Goal: Information Seeking & Learning: Learn about a topic

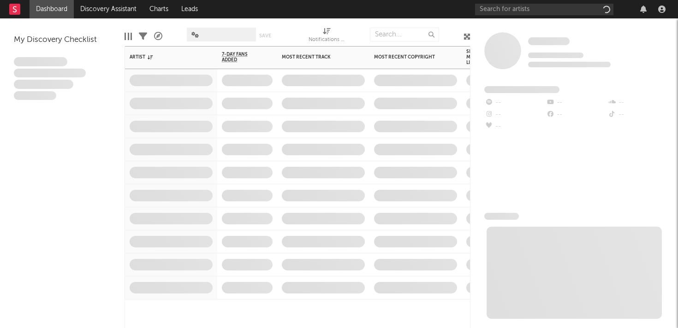
click at [339, 129] on span at bounding box center [323, 126] width 92 height 23
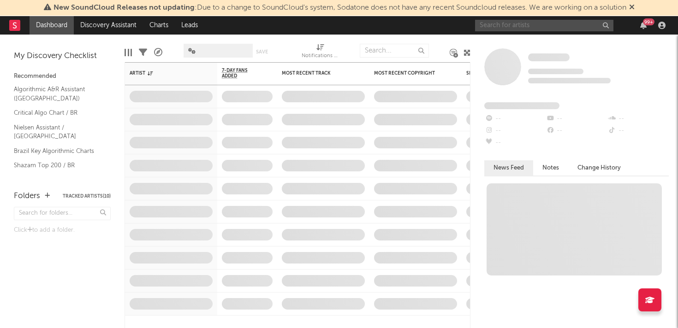
click at [518, 27] on input "text" at bounding box center [544, 26] width 138 height 12
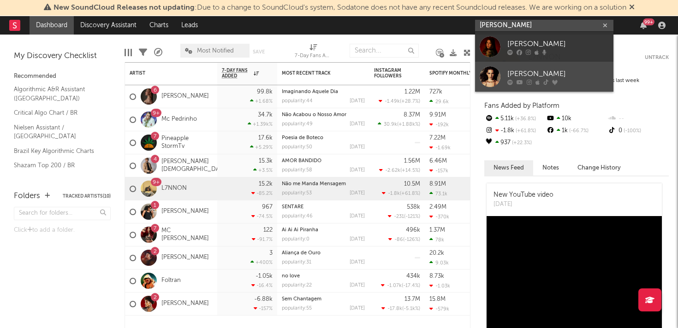
type input "[PERSON_NAME]"
click at [494, 77] on div at bounding box center [490, 76] width 21 height 21
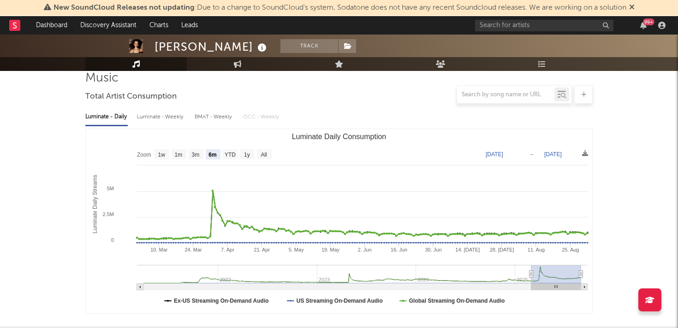
scroll to position [80, 0]
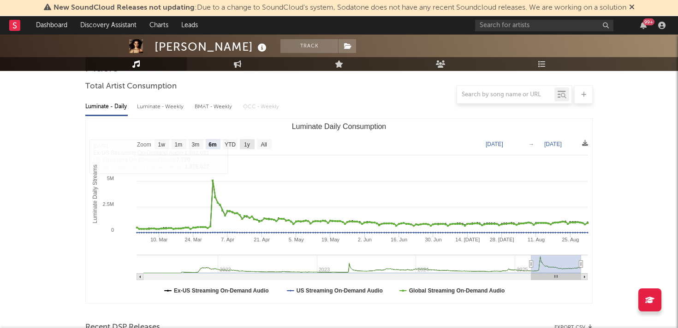
click at [249, 143] on text "1y" at bounding box center [247, 145] width 6 height 6
select select "1y"
type input "2024-09-01"
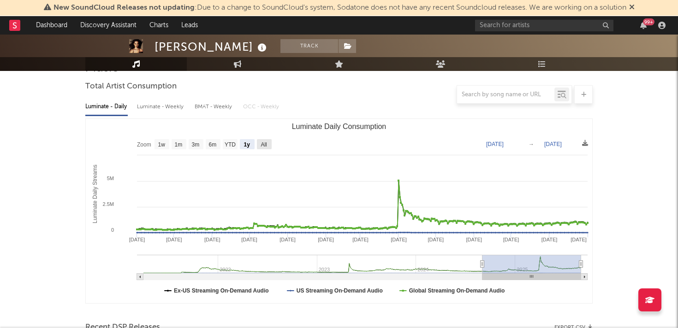
click at [262, 145] on text "All" at bounding box center [264, 145] width 6 height 6
select select "All"
type input "[DATE]"
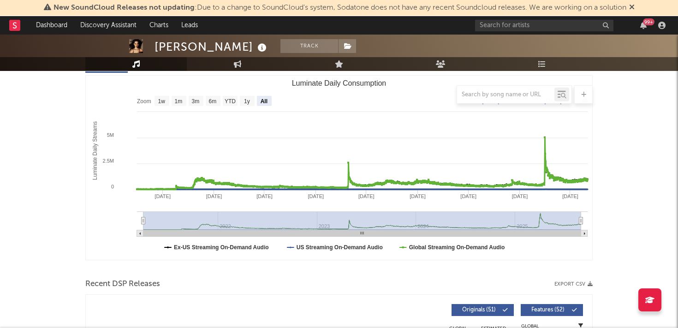
scroll to position [0, 0]
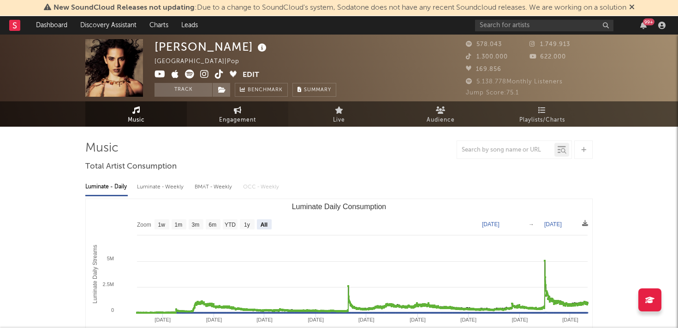
click at [243, 111] on link "Engagement" at bounding box center [237, 113] width 101 height 25
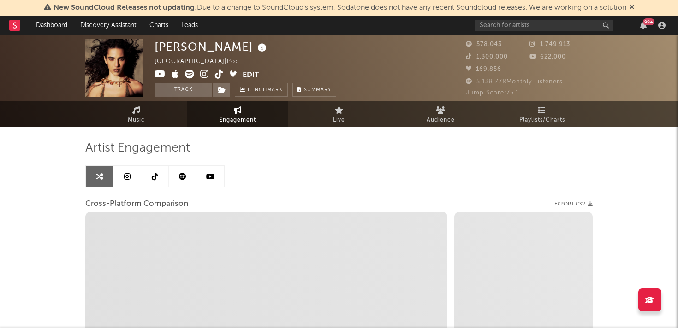
select select "1w"
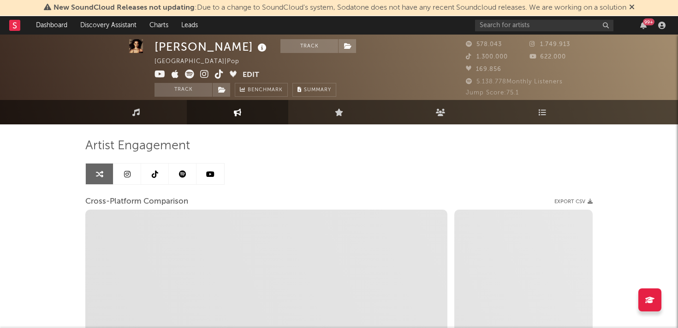
scroll to position [2, 0]
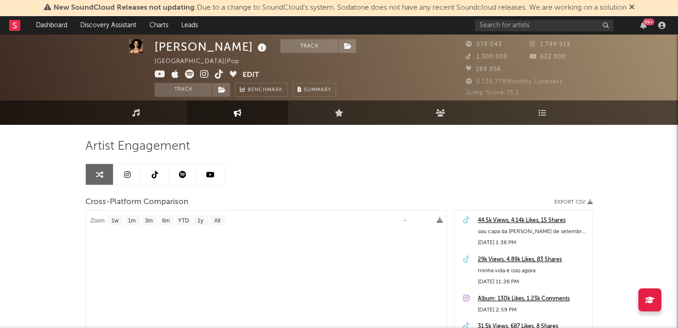
select select "1m"
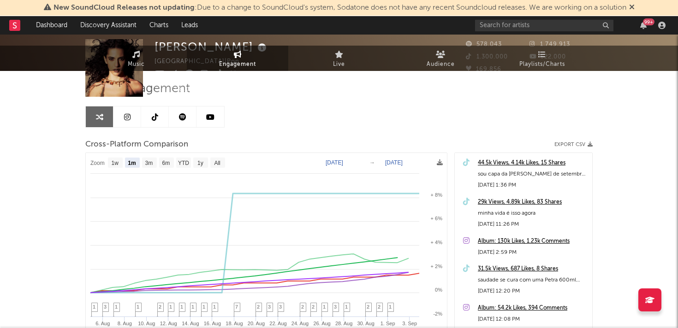
scroll to position [0, 0]
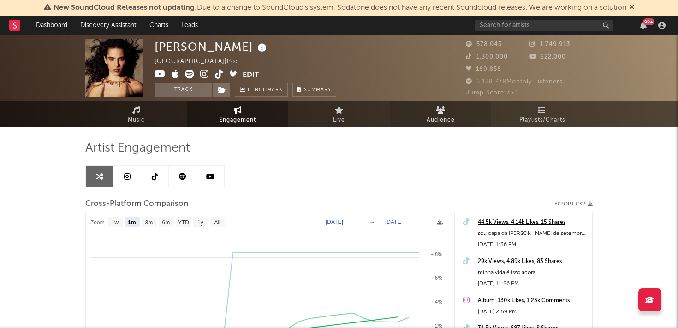
click at [426, 118] on link "Audience" at bounding box center [440, 113] width 101 height 25
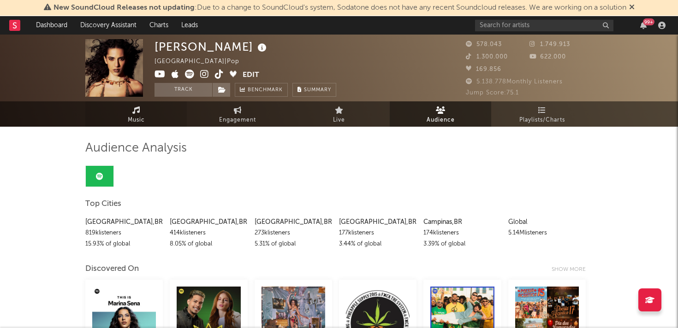
click at [148, 116] on link "Music" at bounding box center [135, 113] width 101 height 25
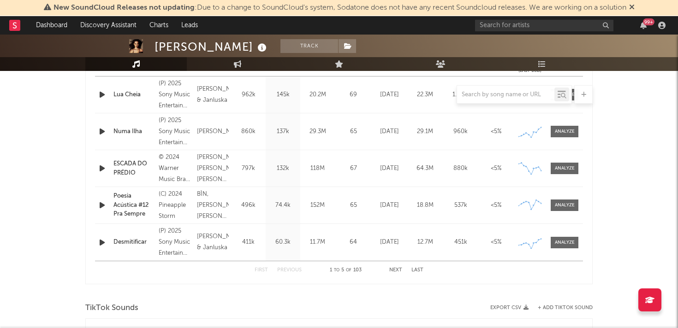
select select "6m"
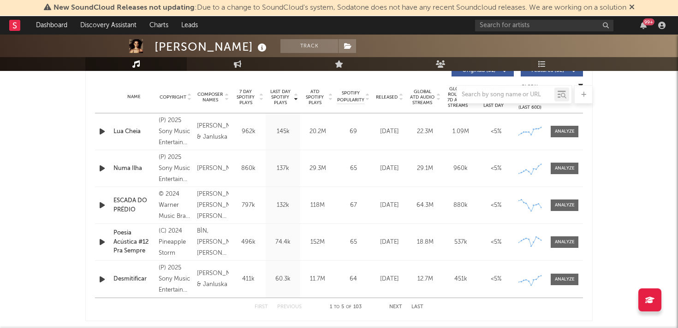
scroll to position [365, 0]
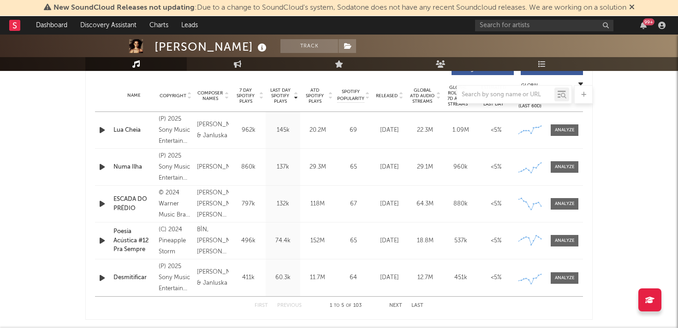
click at [101, 203] on icon "button" at bounding box center [102, 204] width 10 height 12
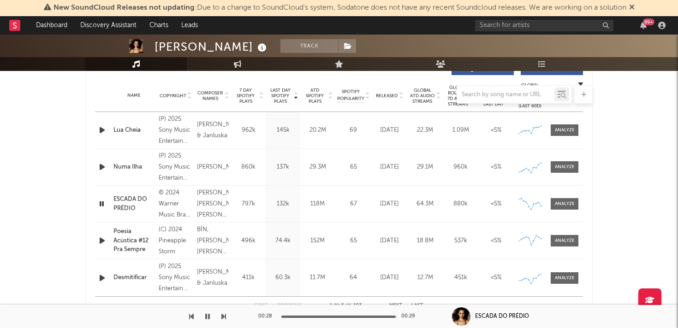
click at [99, 202] on icon "button" at bounding box center [101, 204] width 9 height 12
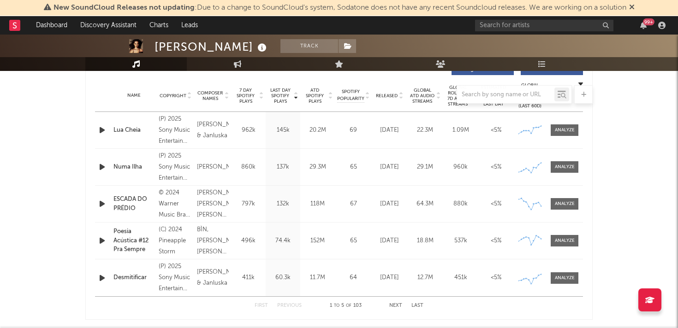
click at [99, 202] on icon "button" at bounding box center [102, 204] width 10 height 12
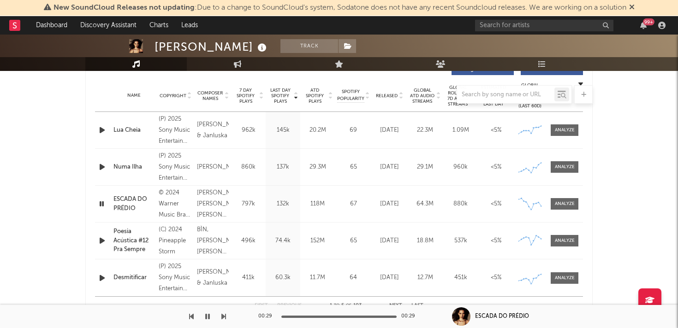
click at [99, 205] on icon "button" at bounding box center [101, 204] width 9 height 12
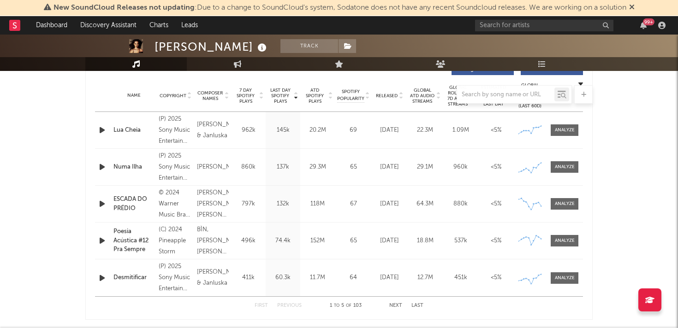
click at [101, 203] on icon "button" at bounding box center [102, 204] width 10 height 12
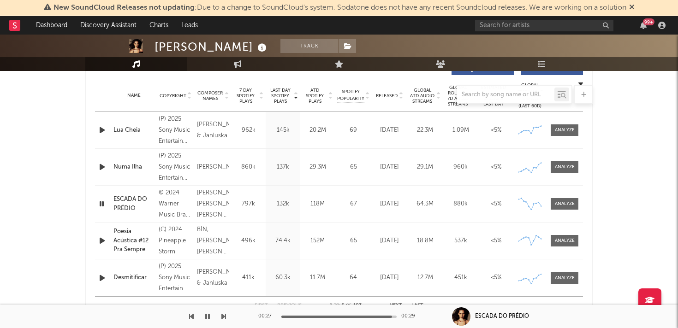
click at [100, 201] on icon "button" at bounding box center [101, 204] width 9 height 12
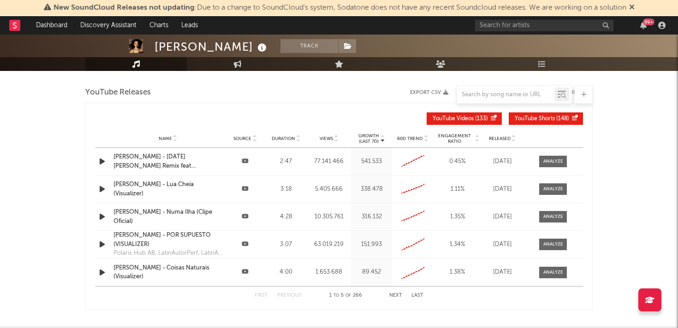
scroll to position [1054, 0]
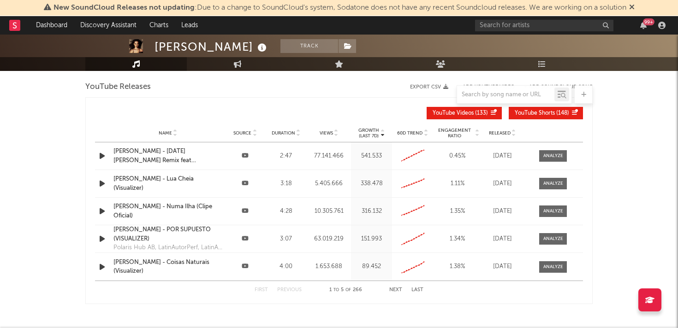
click at [101, 158] on icon "button" at bounding box center [102, 156] width 10 height 12
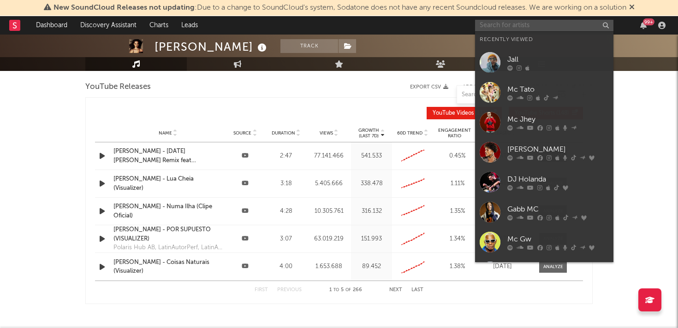
click at [524, 24] on input "text" at bounding box center [544, 26] width 138 height 12
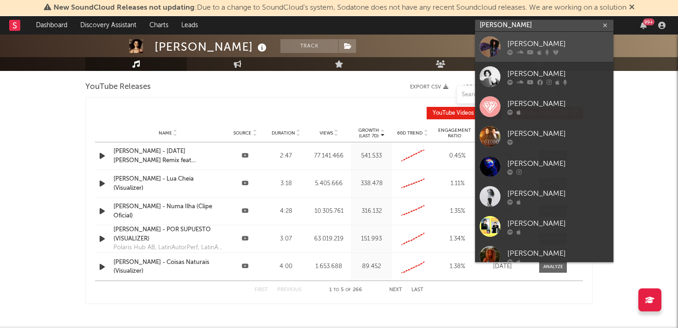
type input "paula li"
click at [484, 49] on div at bounding box center [490, 46] width 21 height 21
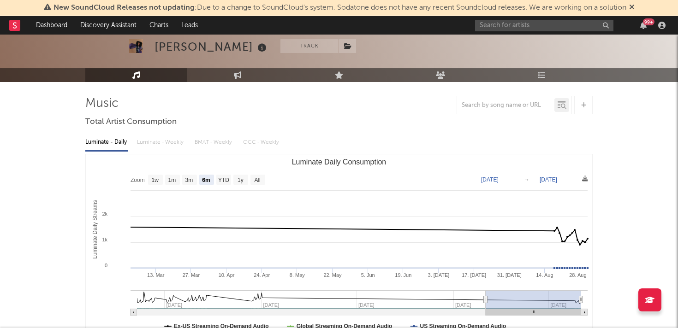
scroll to position [51, 0]
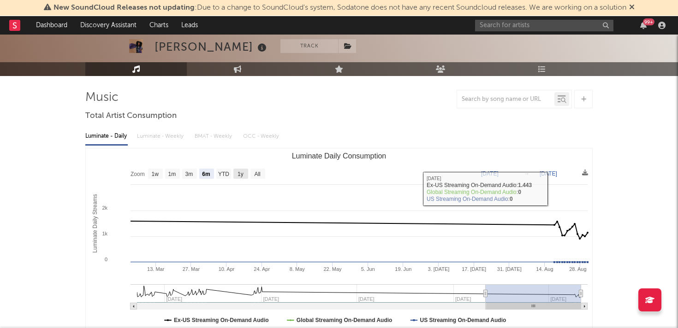
click at [238, 173] on text "1y" at bounding box center [240, 174] width 6 height 6
select select "1y"
type input "2022-08-31"
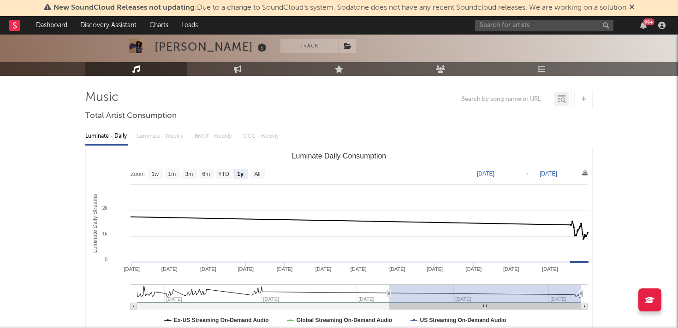
click at [238, 173] on text "1y" at bounding box center [240, 174] width 6 height 6
select select "1y"
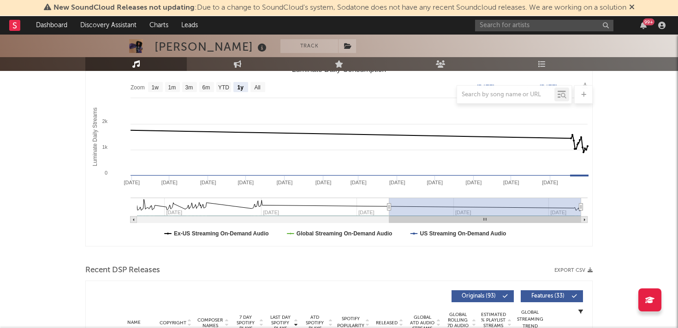
scroll to position [0, 0]
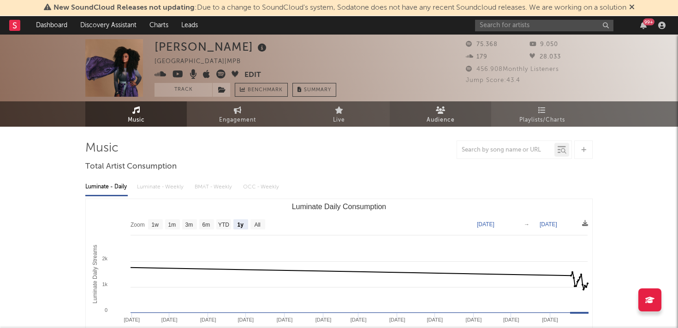
click at [444, 113] on icon at bounding box center [441, 110] width 10 height 7
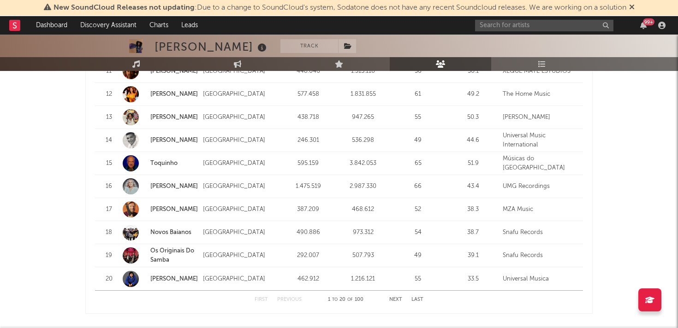
scroll to position [1227, 0]
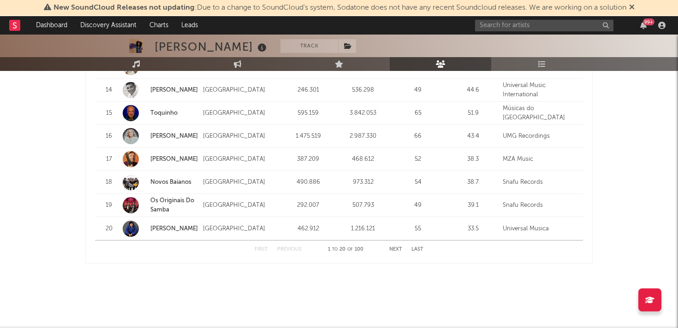
click at [386, 247] on div "First Previous 1 to 20 of 100 Next Last" at bounding box center [339, 250] width 169 height 18
click at [395, 248] on button "Next" at bounding box center [395, 249] width 13 height 5
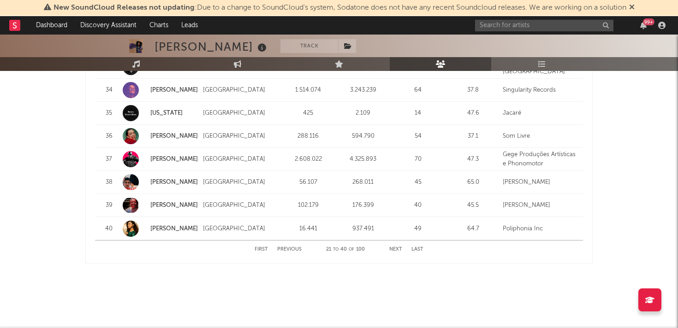
click at [288, 249] on button "Previous" at bounding box center [289, 249] width 24 height 5
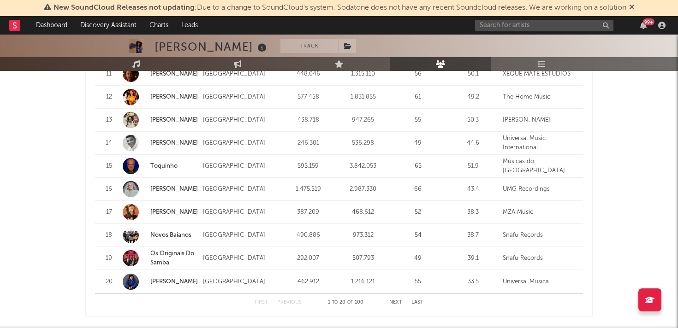
scroll to position [1174, 0]
click at [500, 28] on input "text" at bounding box center [544, 26] width 138 height 12
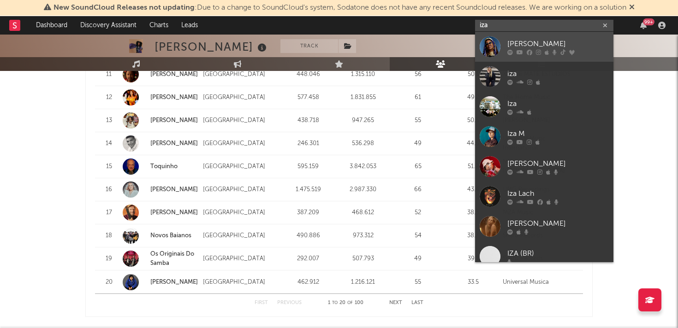
type input "iza"
click at [491, 45] on div at bounding box center [490, 46] width 21 height 21
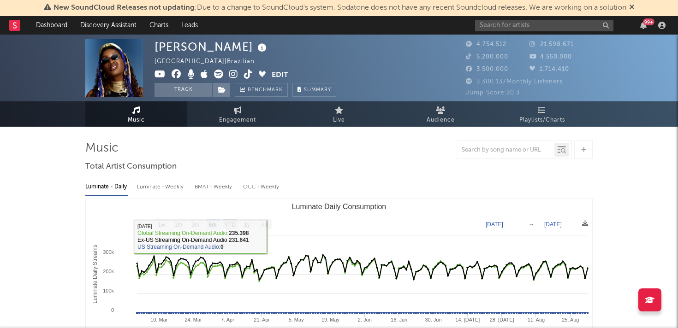
click at [228, 225] on text "YTD" at bounding box center [230, 225] width 11 height 6
select select "YTD"
type input "2025-01-01"
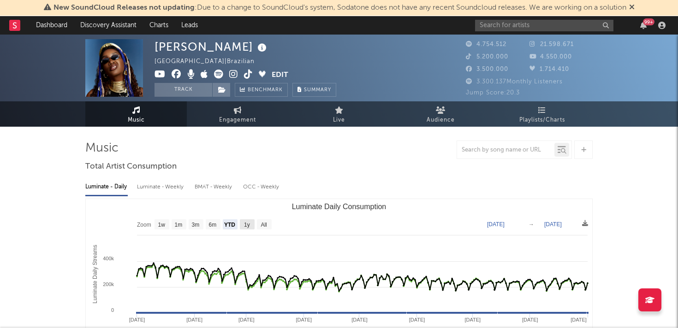
click at [244, 227] on text "1y" at bounding box center [247, 225] width 6 height 6
select select "1y"
type input "2024-09-01"
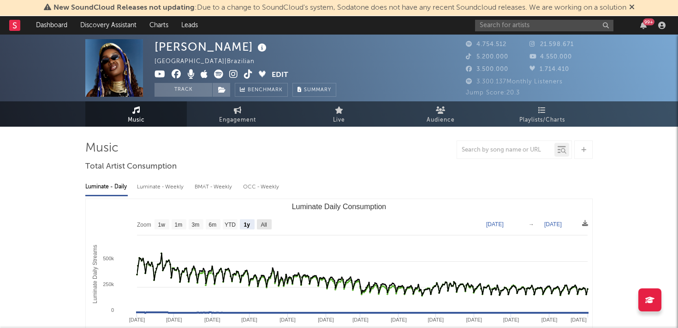
click at [266, 224] on text "All" at bounding box center [264, 225] width 6 height 6
select select "All"
type input "[DATE]"
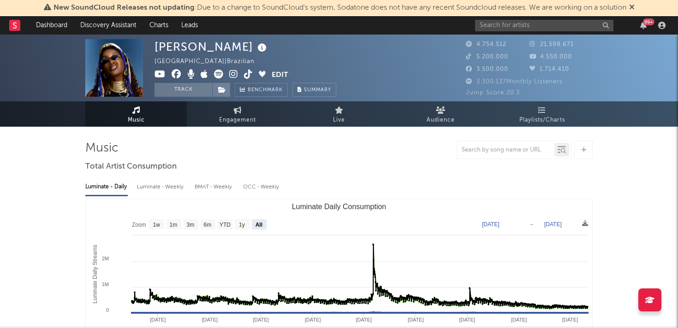
click at [326, 147] on div at bounding box center [338, 150] width 507 height 18
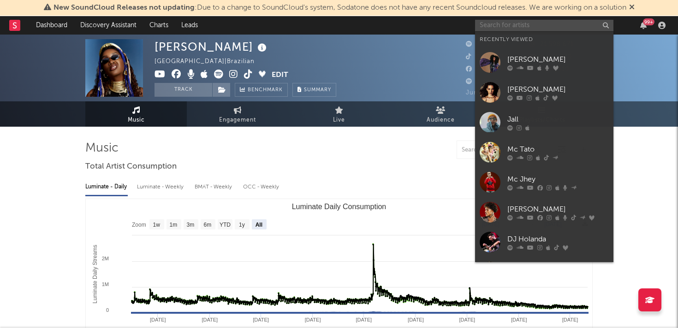
click at [539, 26] on input "text" at bounding box center [544, 26] width 138 height 12
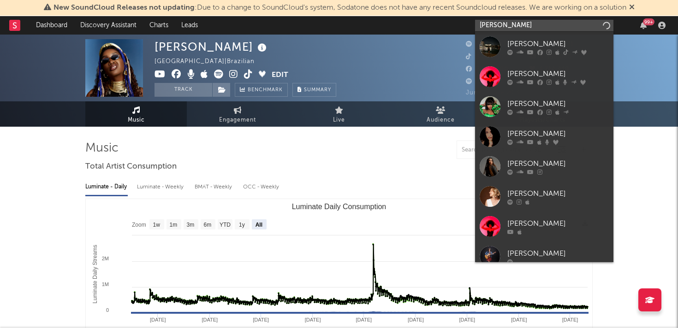
type input "vanessa da mata"
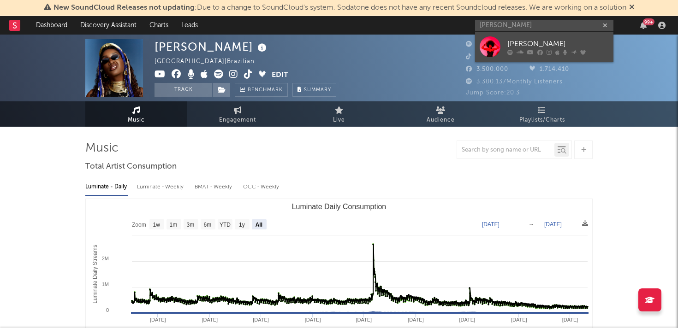
click at [492, 47] on div at bounding box center [490, 46] width 21 height 21
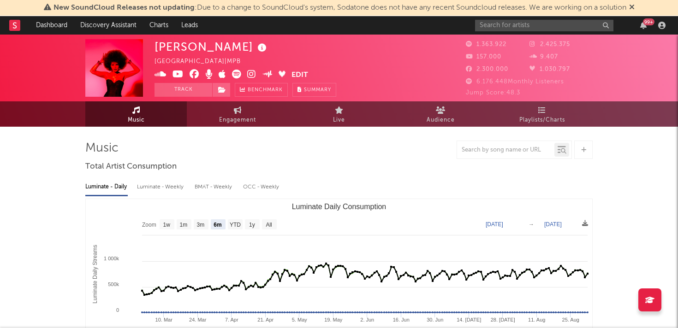
click at [267, 225] on text "All" at bounding box center [269, 225] width 6 height 6
select select "All"
type input "[DATE]"
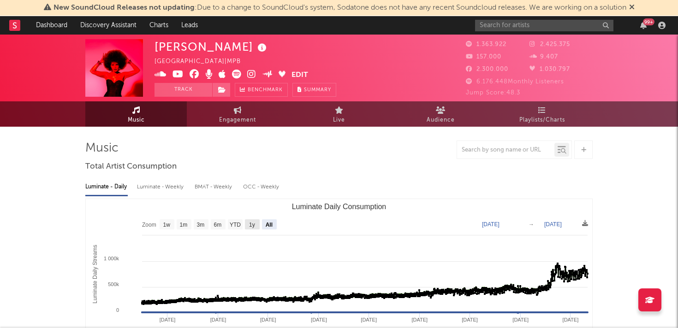
click at [249, 224] on text "1y" at bounding box center [252, 225] width 6 height 6
select select "1y"
type input "2024-09-01"
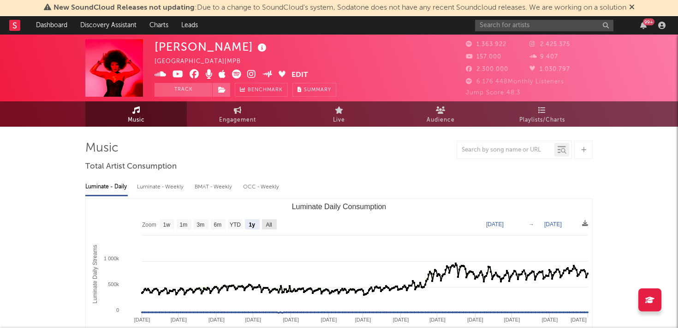
click at [270, 225] on text "All" at bounding box center [269, 225] width 6 height 6
select select "All"
type input "[DATE]"
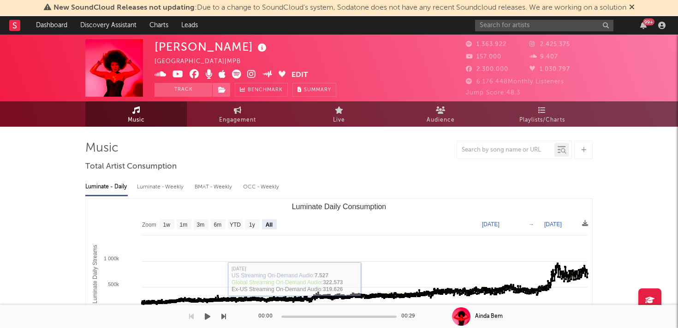
drag, startPoint x: 399, startPoint y: 202, endPoint x: 285, endPoint y: 367, distance: 199.9
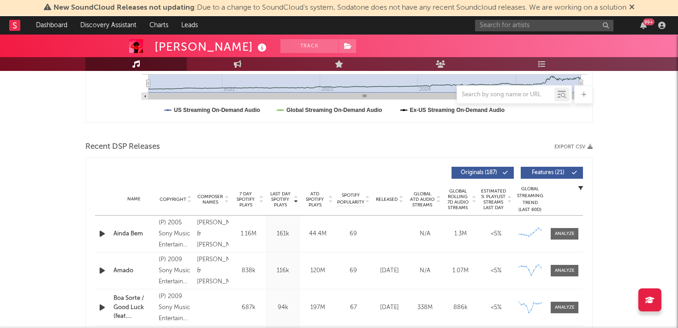
scroll to position [293, 0]
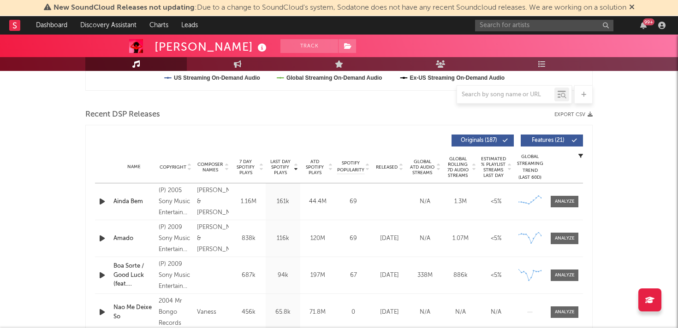
click at [101, 202] on icon "button" at bounding box center [102, 202] width 10 height 12
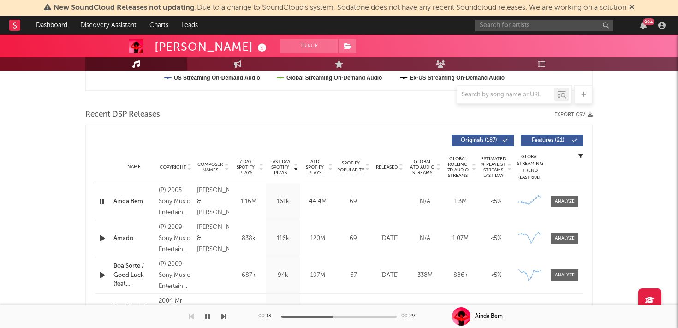
click at [102, 201] on icon "button" at bounding box center [101, 202] width 9 height 12
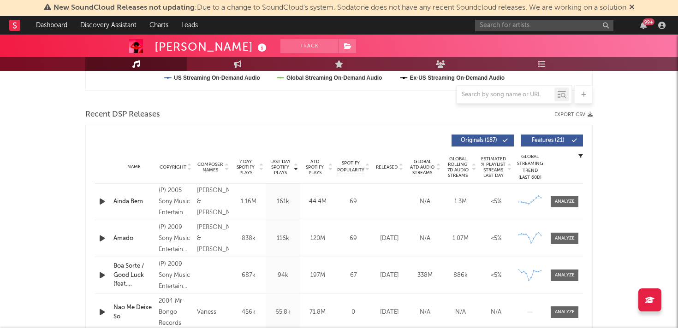
click at [101, 237] on icon "button" at bounding box center [102, 239] width 10 height 12
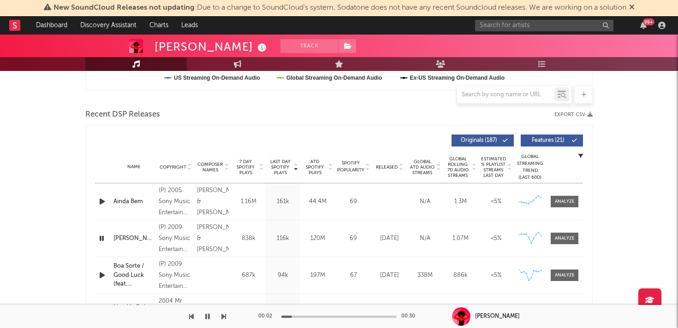
click at [101, 237] on icon "button" at bounding box center [101, 239] width 9 height 12
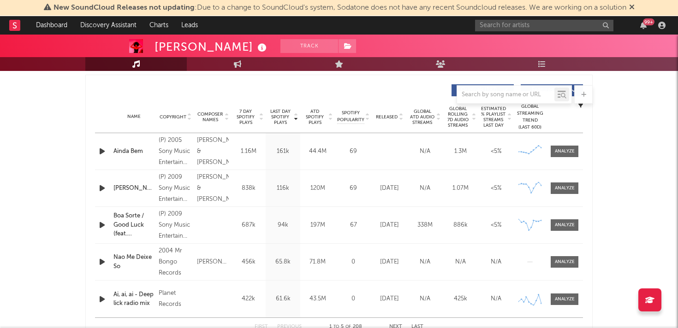
scroll to position [342, 0]
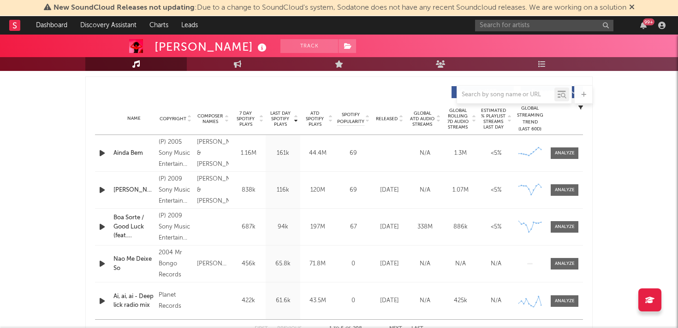
click at [101, 226] on icon "button" at bounding box center [102, 227] width 10 height 12
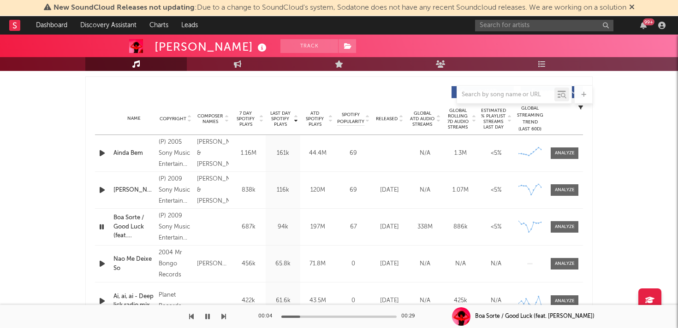
click at [101, 226] on icon "button" at bounding box center [101, 227] width 9 height 12
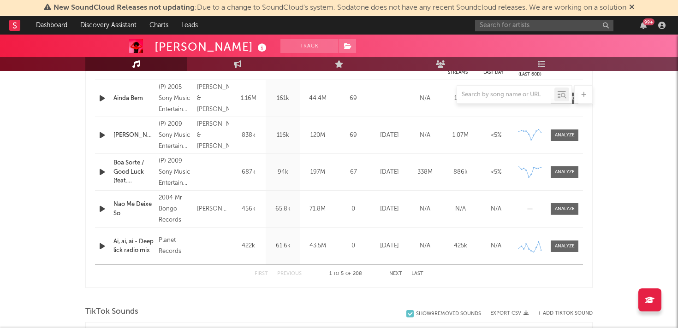
scroll to position [398, 0]
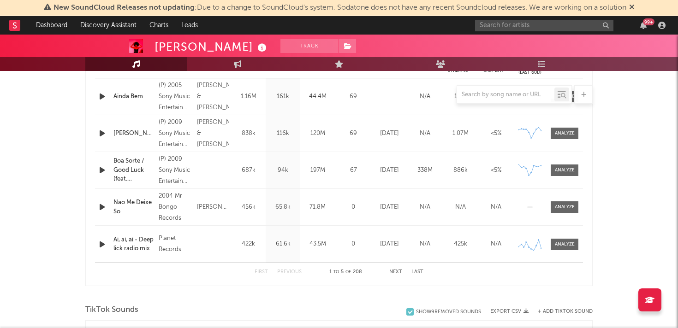
click at [399, 274] on button "Next" at bounding box center [395, 272] width 13 height 5
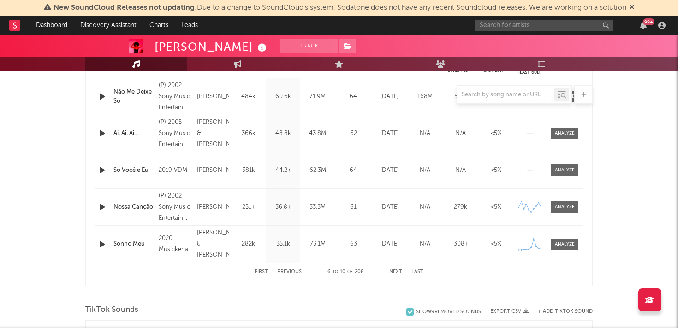
click at [392, 271] on button "Next" at bounding box center [395, 272] width 13 height 5
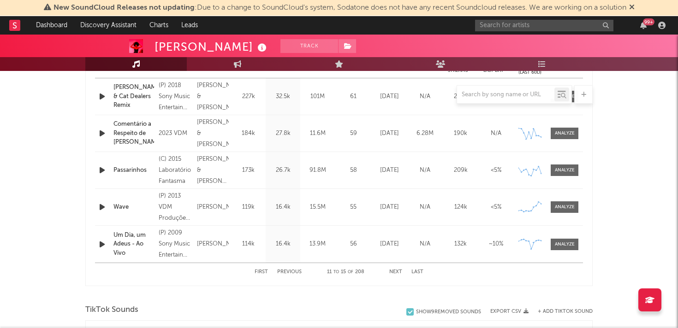
click at [289, 274] on button "Previous" at bounding box center [289, 272] width 24 height 5
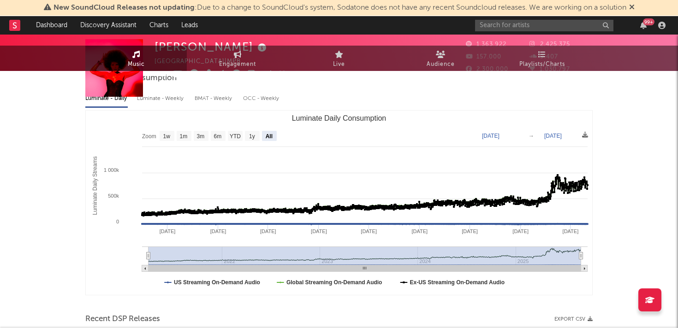
scroll to position [0, 0]
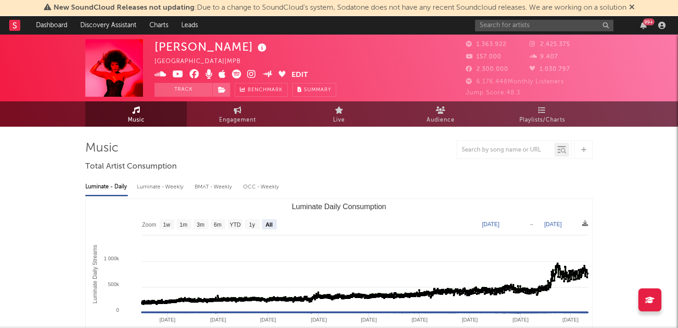
click at [502, 82] on span "6.176.448 Monthly Listeners" at bounding box center [515, 82] width 98 height 6
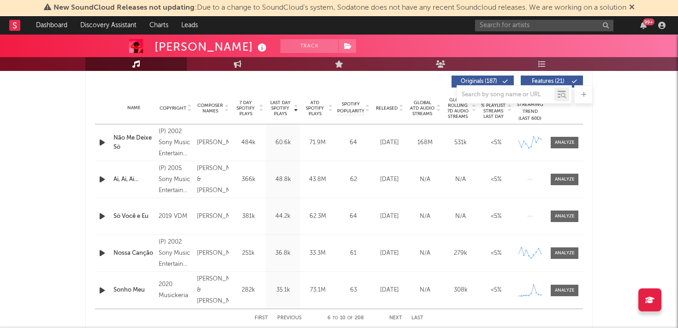
scroll to position [342, 0]
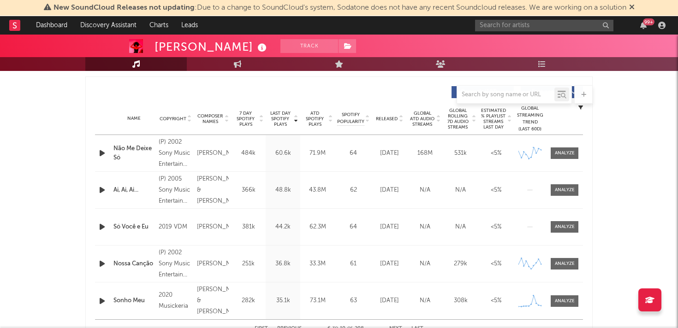
click at [400, 119] on icon at bounding box center [400, 121] width 5 height 4
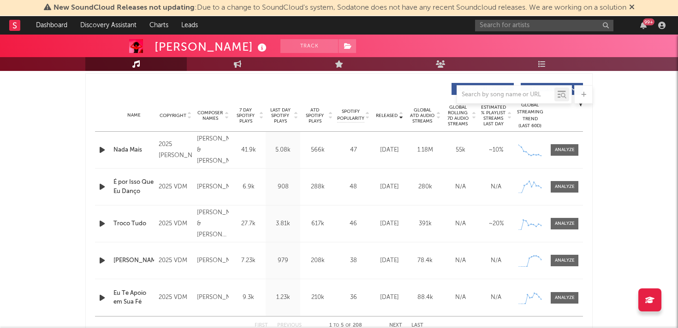
scroll to position [342, 0]
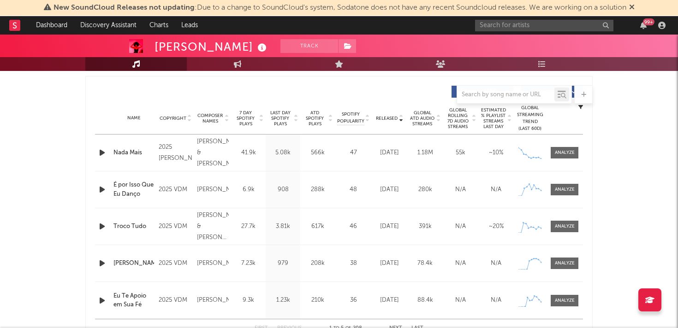
click at [402, 119] on icon at bounding box center [400, 121] width 5 height 4
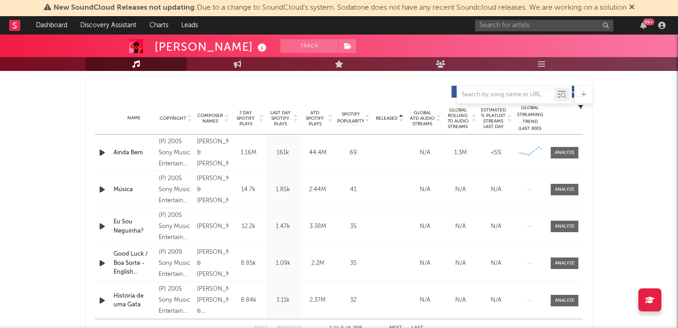
click at [389, 116] on span "Released" at bounding box center [387, 119] width 22 height 6
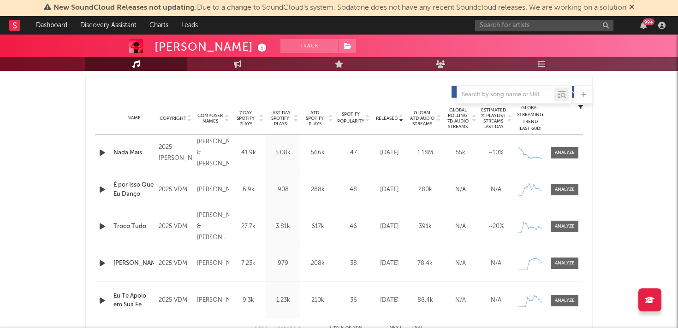
click at [389, 116] on span "Released" at bounding box center [387, 119] width 22 height 6
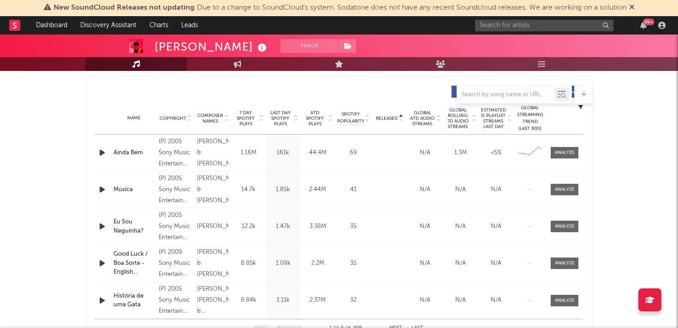
click at [389, 116] on span "Released" at bounding box center [387, 119] width 22 height 6
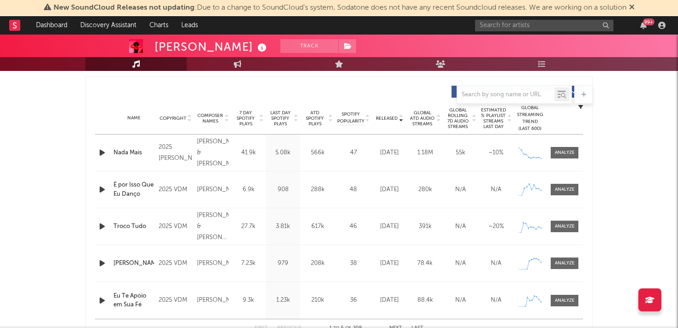
click at [385, 115] on div "Released" at bounding box center [389, 118] width 31 height 7
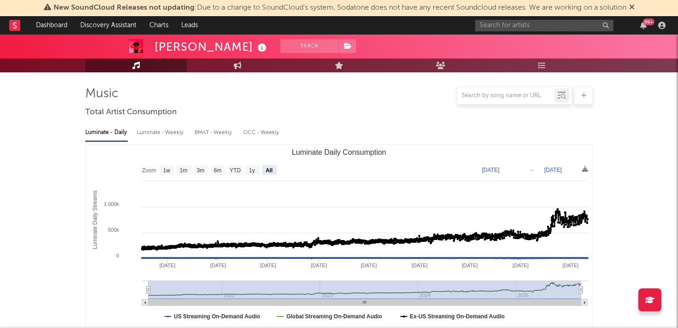
scroll to position [0, 0]
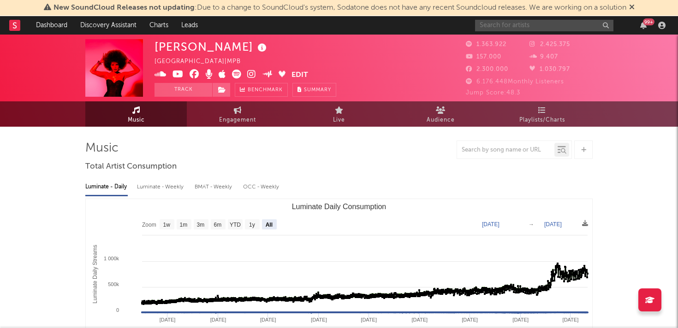
click at [510, 28] on input "text" at bounding box center [544, 26] width 138 height 12
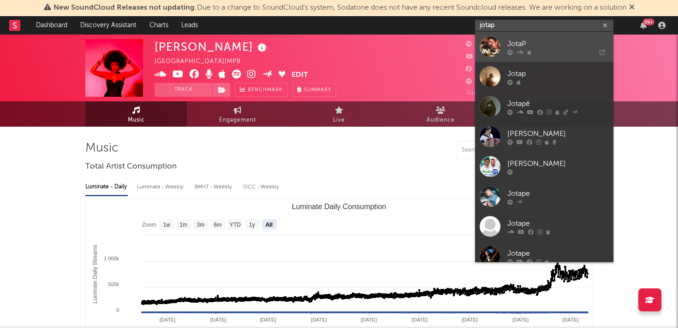
type input "jotap"
click at [485, 47] on div at bounding box center [490, 46] width 21 height 21
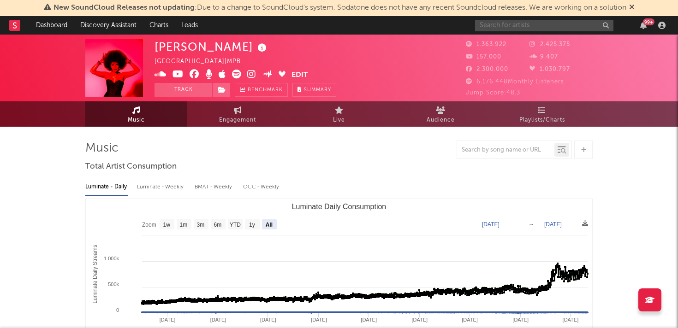
click at [542, 27] on input "text" at bounding box center [544, 26] width 138 height 12
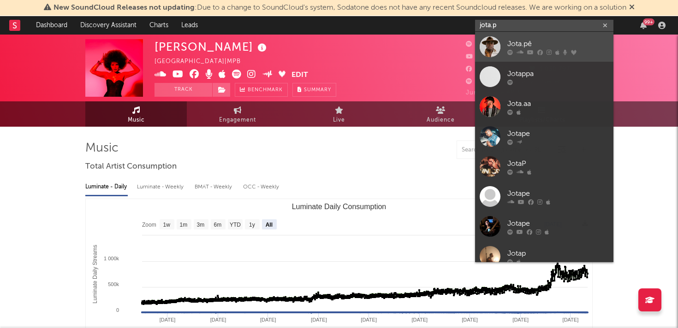
type input "jota.p"
click at [494, 42] on div at bounding box center [490, 46] width 21 height 21
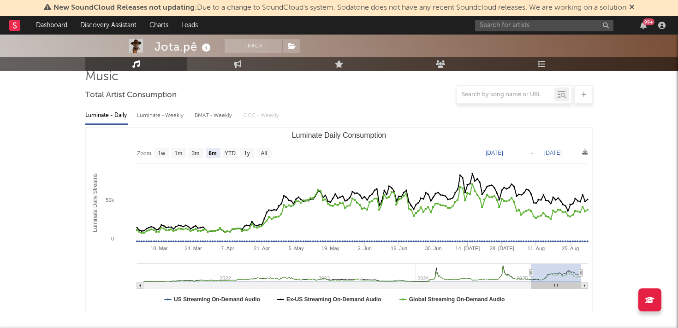
scroll to position [86, 0]
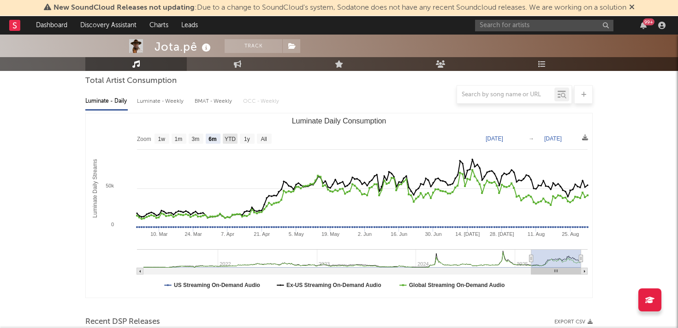
click at [230, 141] on text "YTD" at bounding box center [230, 139] width 11 height 6
select select "YTD"
type input "2025-01-01"
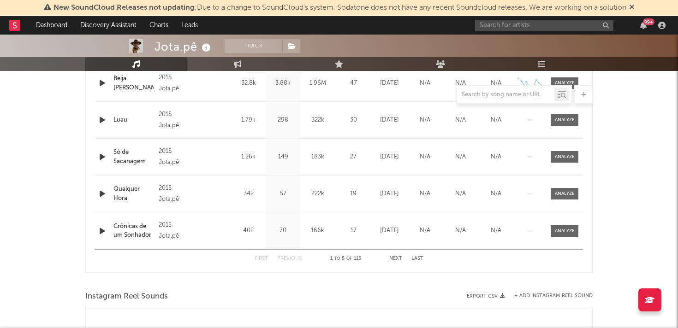
scroll to position [412, 0]
click at [394, 258] on button "Next" at bounding box center [395, 258] width 13 height 5
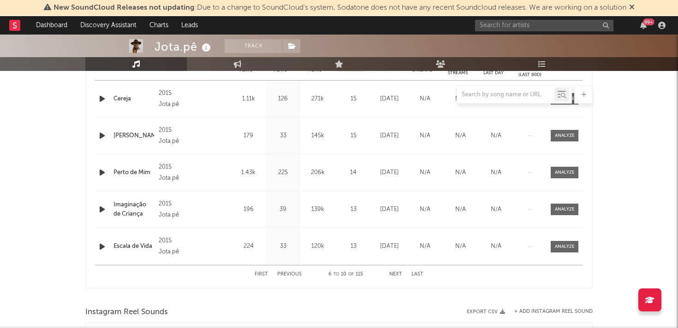
scroll to position [397, 0]
click at [392, 271] on div "First Previous 6 to 10 of 115 Next Last" at bounding box center [339, 274] width 169 height 18
click at [394, 272] on button "Next" at bounding box center [395, 273] width 13 height 5
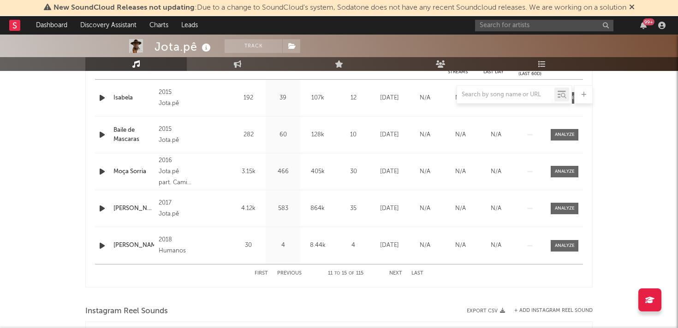
click at [394, 272] on button "Next" at bounding box center [395, 273] width 13 height 5
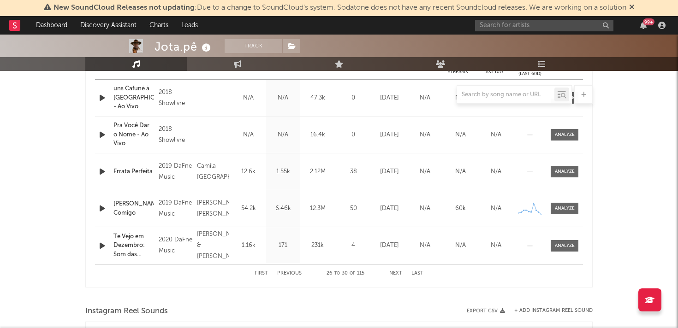
click at [394, 272] on button "Next" at bounding box center [395, 273] width 13 height 5
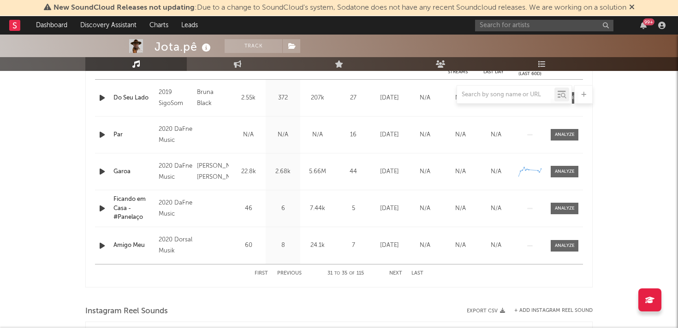
click at [294, 272] on button "Previous" at bounding box center [289, 273] width 24 height 5
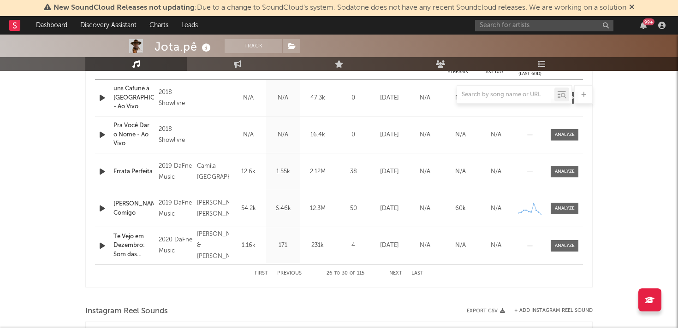
click at [297, 273] on button "Previous" at bounding box center [289, 273] width 24 height 5
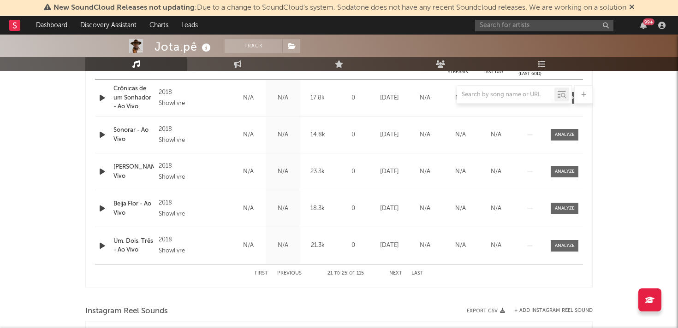
click at [296, 273] on button "Previous" at bounding box center [289, 273] width 24 height 5
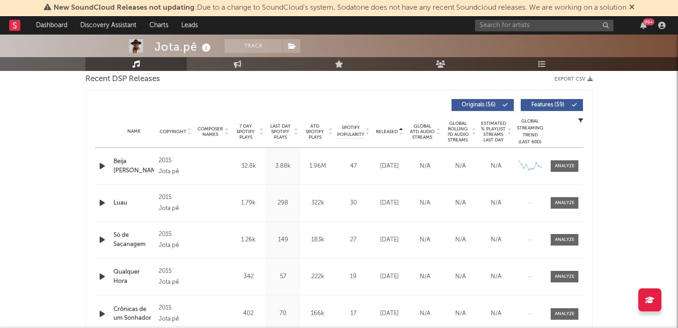
scroll to position [0, 0]
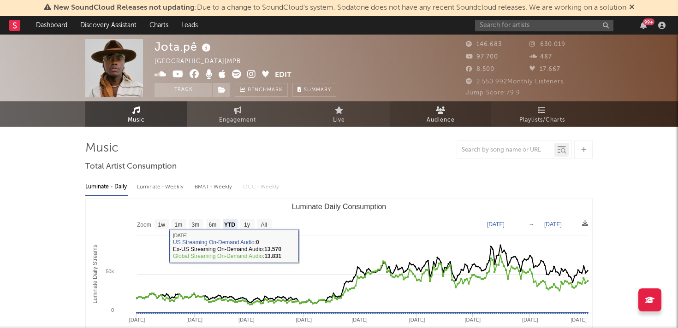
click at [439, 117] on span "Audience" at bounding box center [441, 120] width 28 height 11
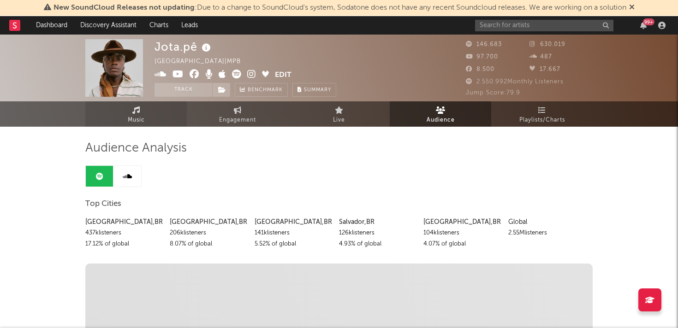
click at [128, 118] on span "Music" at bounding box center [136, 120] width 17 height 11
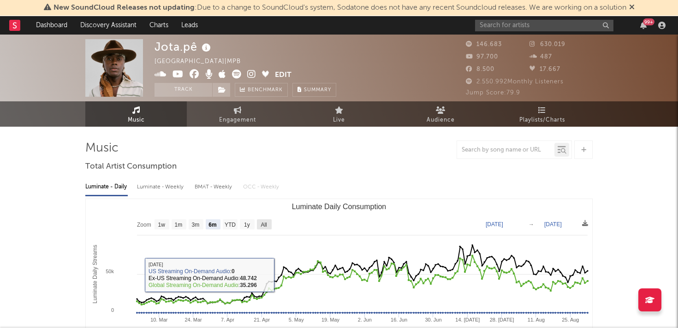
click at [262, 226] on text "All" at bounding box center [264, 225] width 6 height 6
select select "All"
type input "[DATE]"
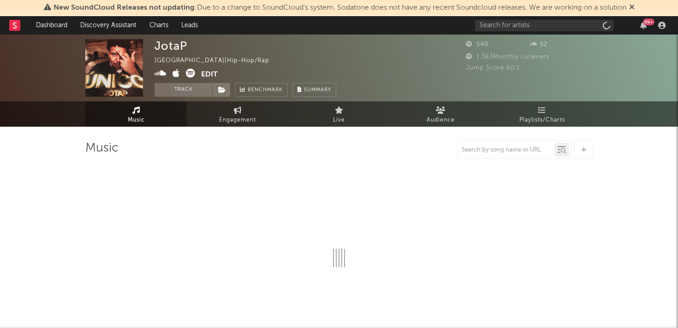
select select "1w"
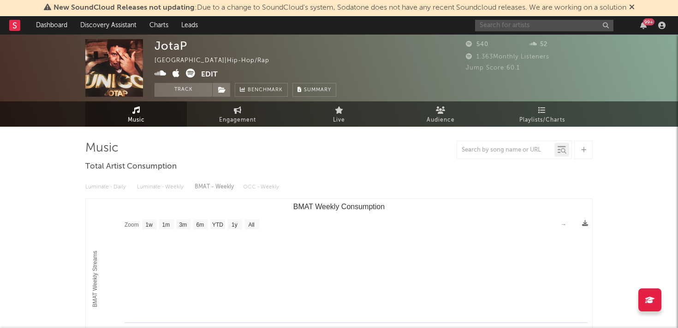
click at [515, 22] on input "text" at bounding box center [544, 26] width 138 height 12
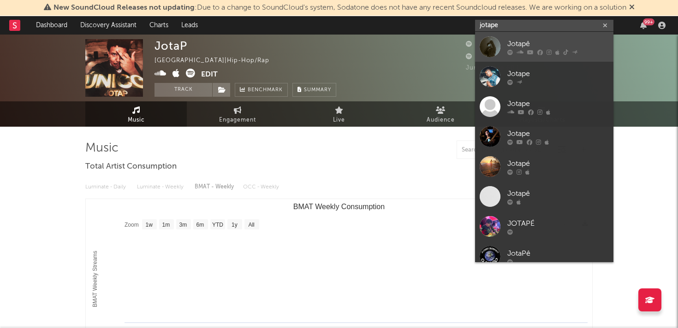
type input "jotape"
click at [492, 47] on div at bounding box center [490, 46] width 21 height 21
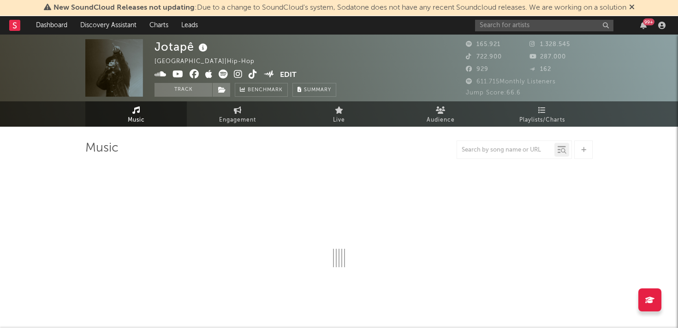
select select "6m"
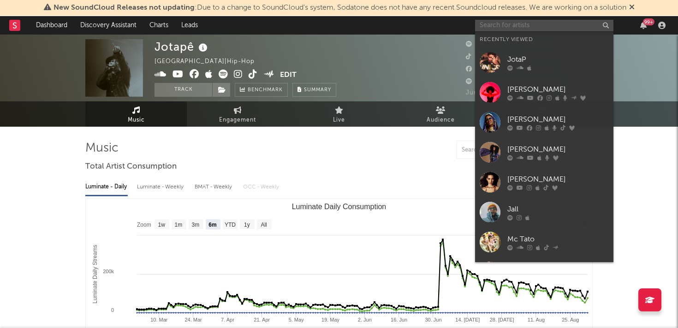
click at [503, 24] on input "text" at bounding box center [544, 26] width 138 height 12
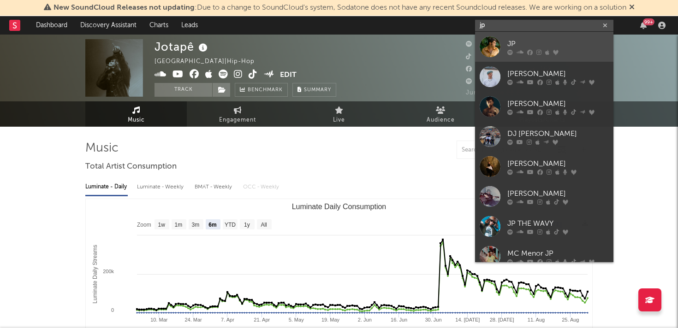
type input "jp"
click at [488, 52] on div at bounding box center [490, 46] width 21 height 21
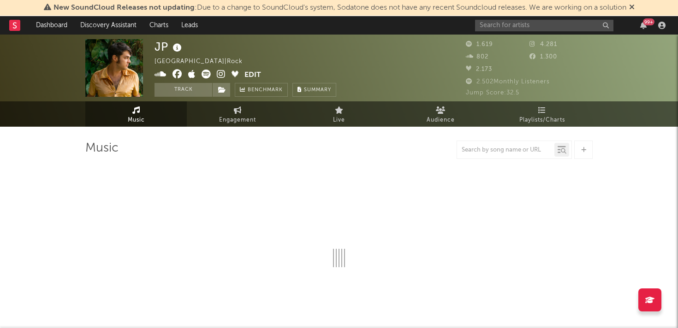
select select "6m"
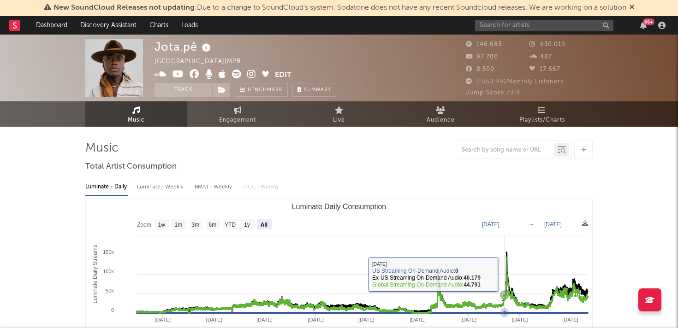
select select "All"
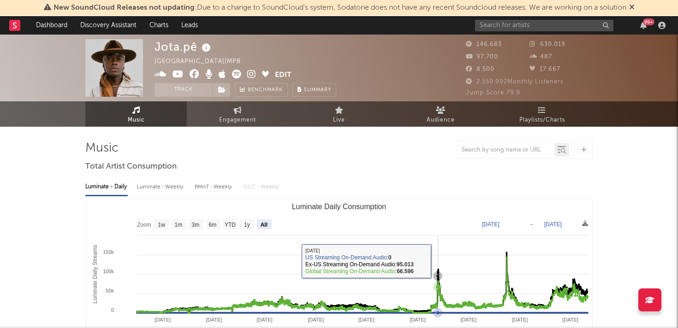
click at [438, 261] on rect "Luminate Daily Consumption" at bounding box center [339, 291] width 506 height 184
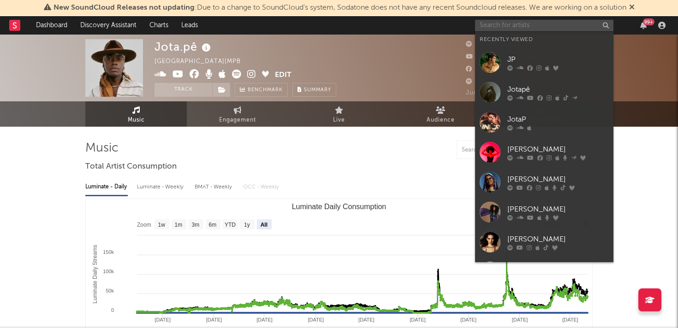
click at [536, 27] on input "text" at bounding box center [544, 26] width 138 height 12
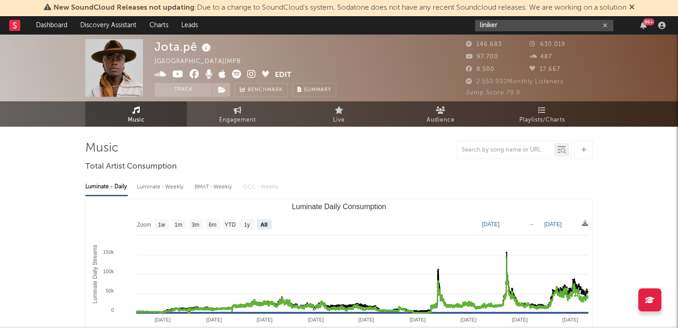
click at [505, 24] on input "liniker" at bounding box center [544, 26] width 138 height 12
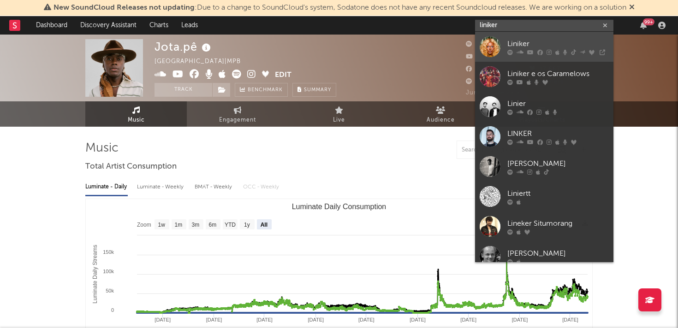
type input "liniker"
click at [491, 50] on div at bounding box center [490, 46] width 21 height 21
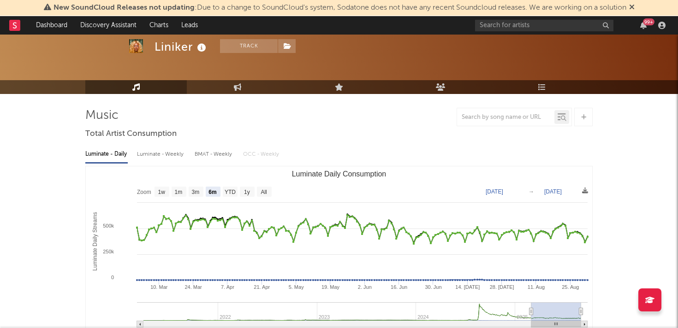
scroll to position [54, 0]
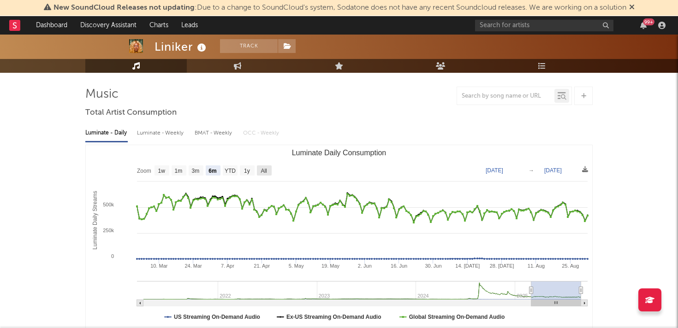
click at [262, 171] on text "All" at bounding box center [264, 171] width 6 height 6
select select "All"
type input "2021-03-31"
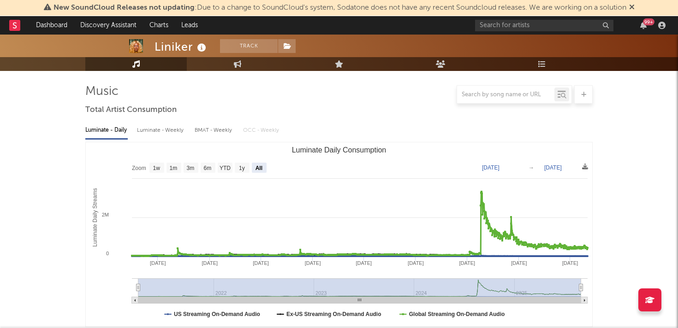
scroll to position [58, 0]
click at [328, 88] on div at bounding box center [338, 94] width 507 height 18
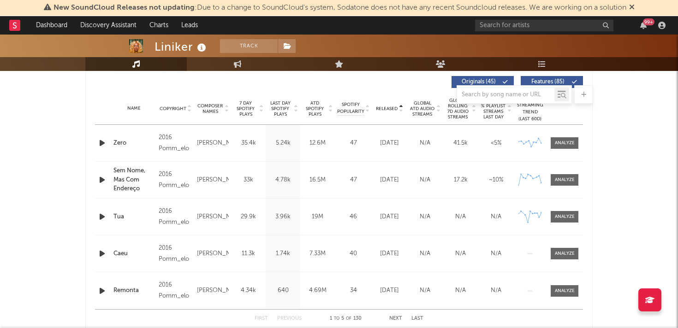
scroll to position [388, 0]
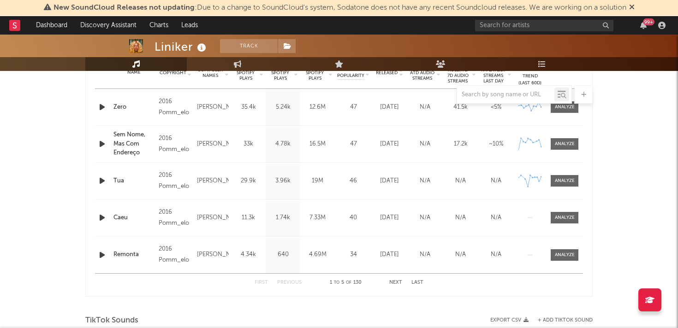
click at [394, 283] on button "Next" at bounding box center [395, 282] width 13 height 5
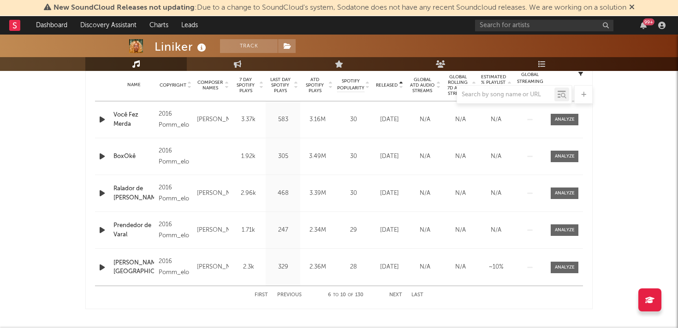
scroll to position [378, 0]
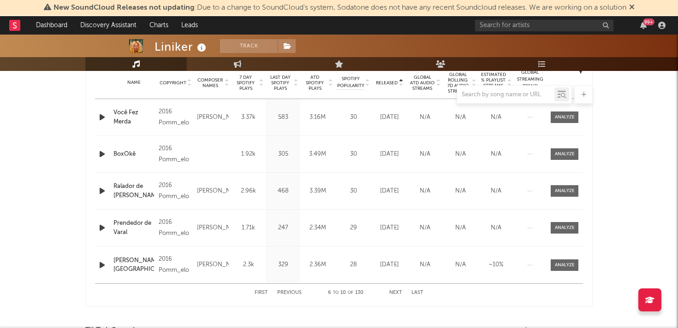
click at [393, 293] on button "Next" at bounding box center [395, 292] width 13 height 5
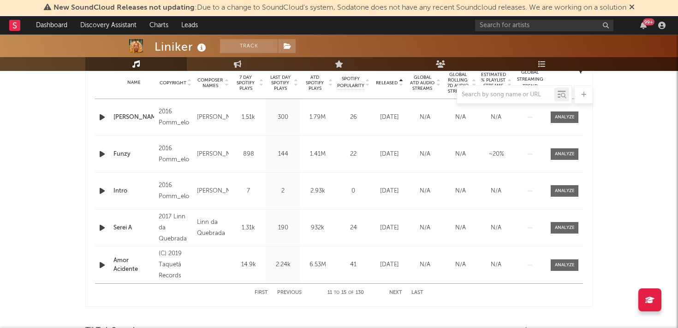
click at [393, 293] on button "Next" at bounding box center [395, 292] width 13 height 5
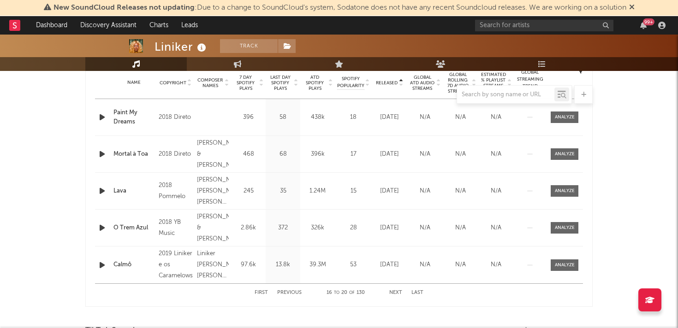
click at [393, 293] on button "Next" at bounding box center [395, 292] width 13 height 5
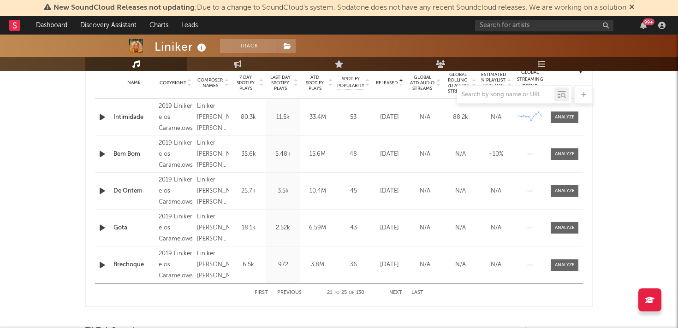
click at [393, 293] on button "Next" at bounding box center [395, 292] width 13 height 5
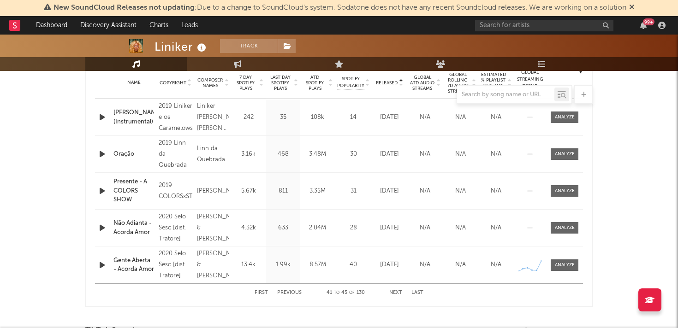
click at [393, 293] on button "Next" at bounding box center [395, 292] width 13 height 5
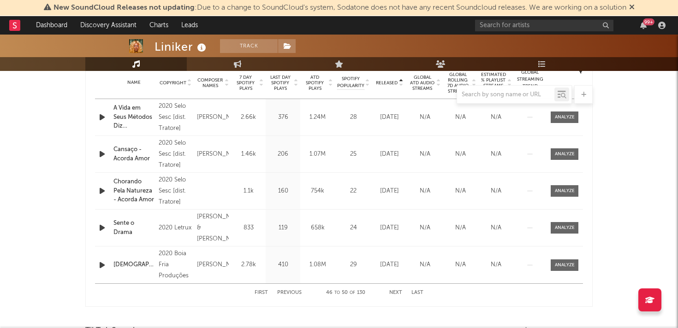
click at [393, 293] on button "Next" at bounding box center [395, 292] width 13 height 5
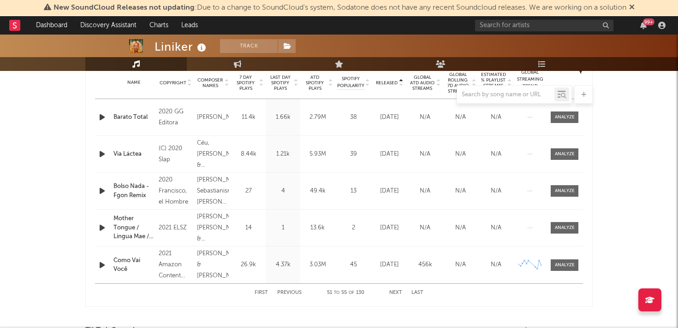
click at [393, 293] on button "Next" at bounding box center [395, 292] width 13 height 5
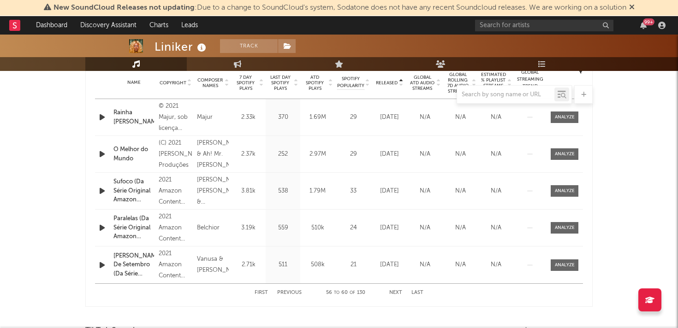
click at [393, 293] on button "Next" at bounding box center [395, 292] width 13 height 5
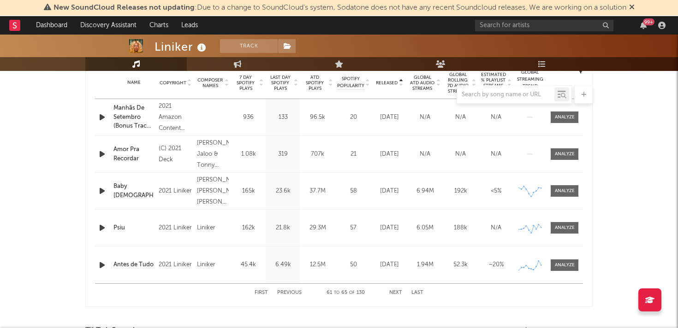
click at [393, 293] on button "Next" at bounding box center [395, 292] width 13 height 5
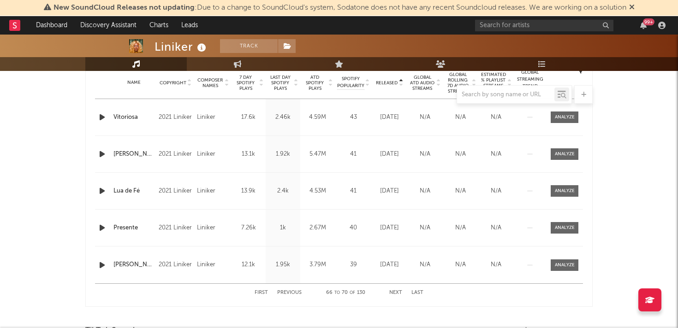
click at [291, 290] on button "Previous" at bounding box center [289, 292] width 24 height 5
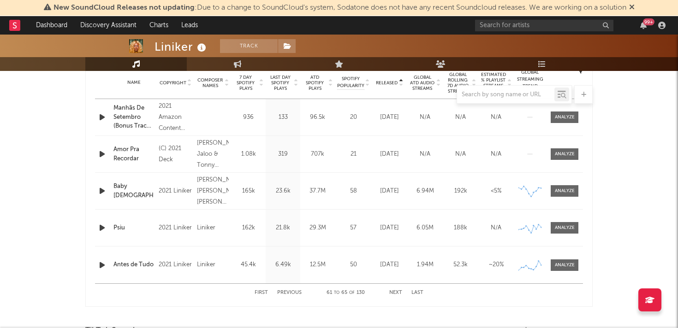
scroll to position [0, 0]
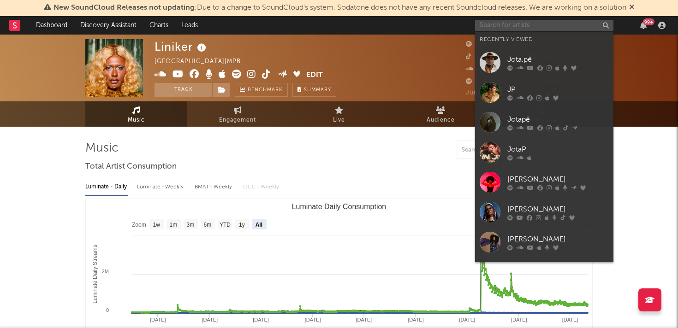
click at [487, 26] on input "text" at bounding box center [544, 26] width 138 height 12
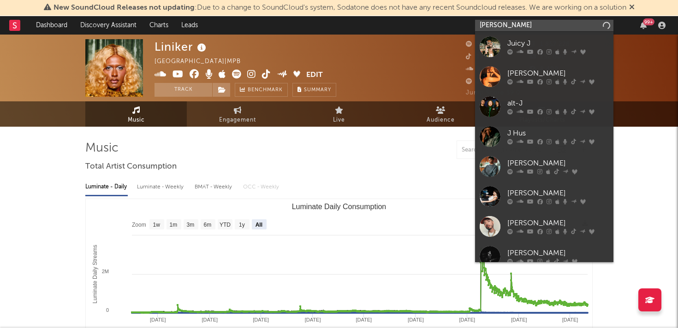
type input "[PERSON_NAME]"
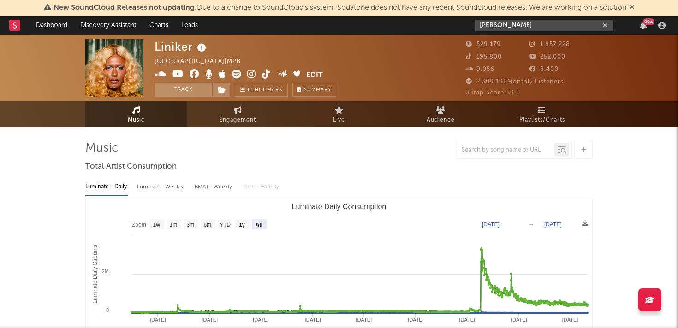
click at [529, 27] on input "[PERSON_NAME]" at bounding box center [544, 26] width 138 height 12
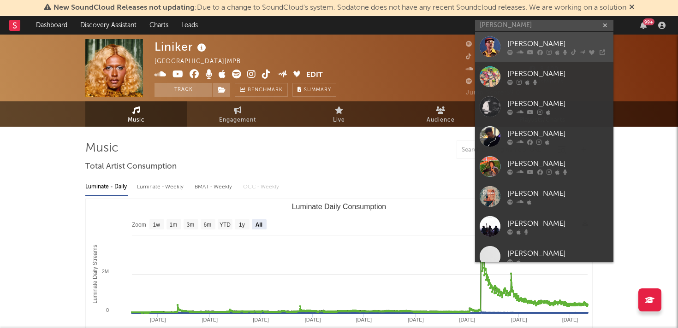
click at [497, 49] on div at bounding box center [490, 46] width 21 height 21
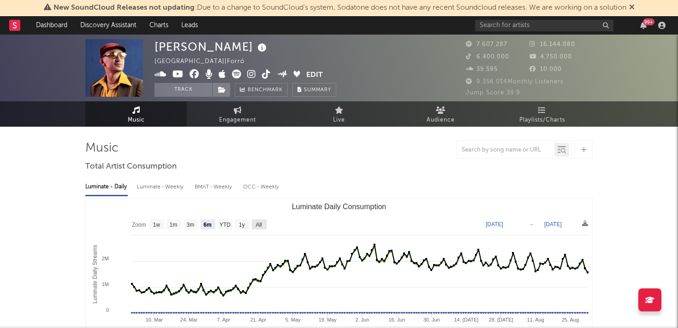
click at [261, 224] on text "All" at bounding box center [258, 225] width 6 height 6
select select "All"
type input "[DATE]"
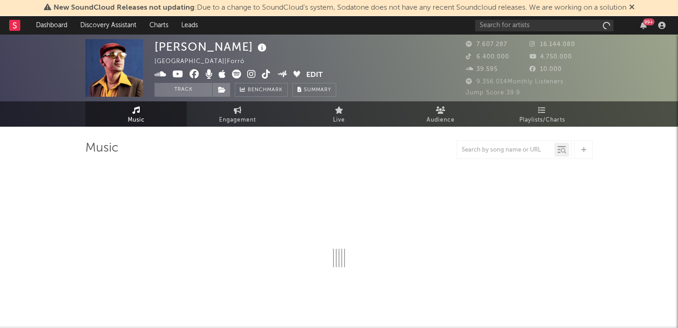
select select "6m"
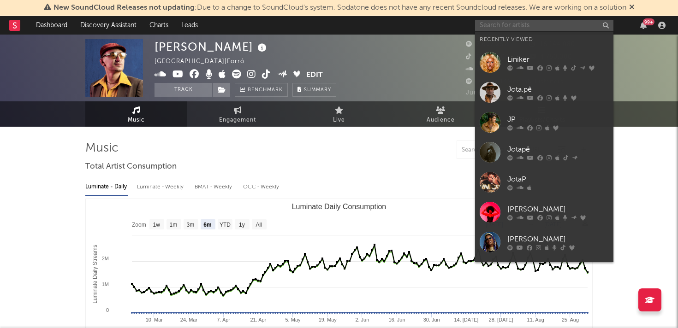
click at [538, 24] on input "text" at bounding box center [544, 26] width 138 height 12
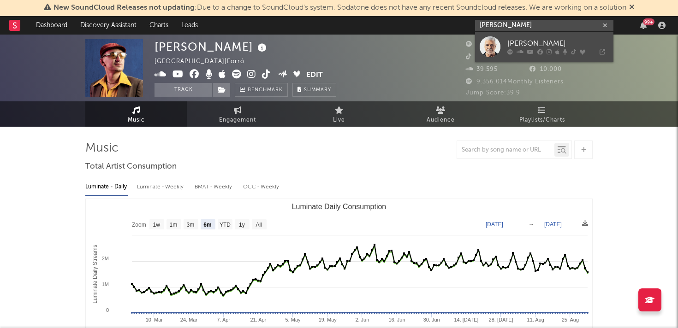
type input "[PERSON_NAME]"
click at [494, 50] on div at bounding box center [490, 46] width 21 height 21
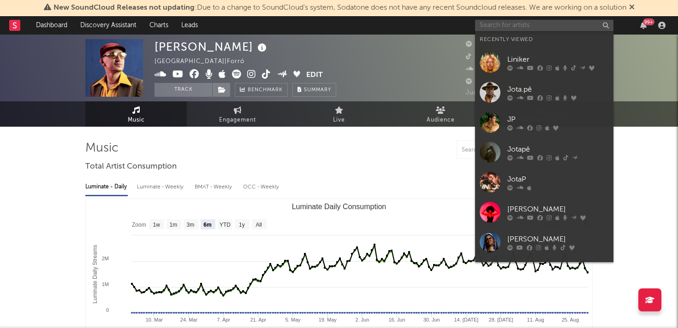
click at [486, 26] on input "text" at bounding box center [544, 26] width 138 height 12
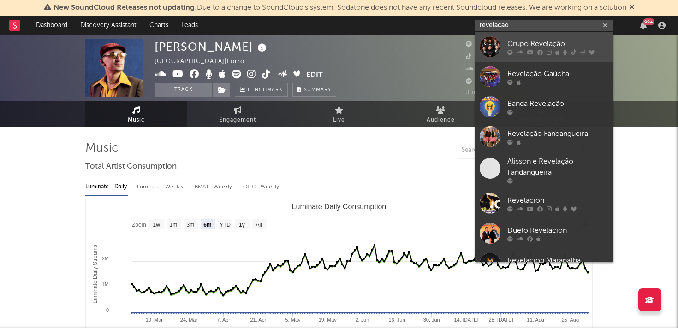
type input "revelacao"
click at [482, 48] on div at bounding box center [490, 46] width 21 height 21
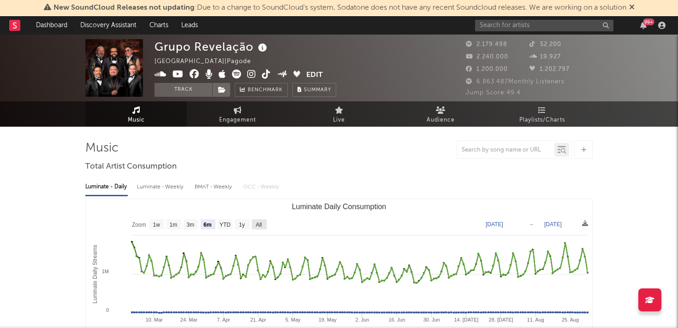
click at [261, 222] on text "All" at bounding box center [258, 225] width 6 height 6
select select "All"
type input "[DATE]"
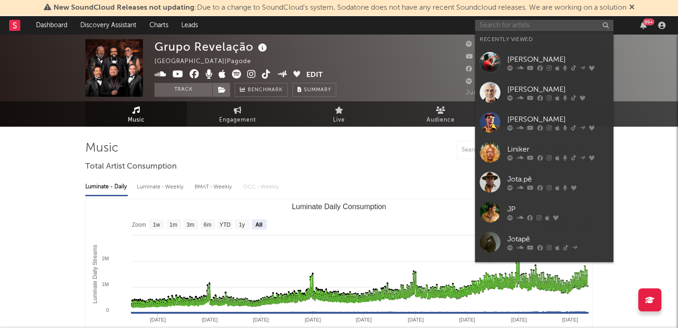
click at [531, 27] on input "text" at bounding box center [544, 26] width 138 height 12
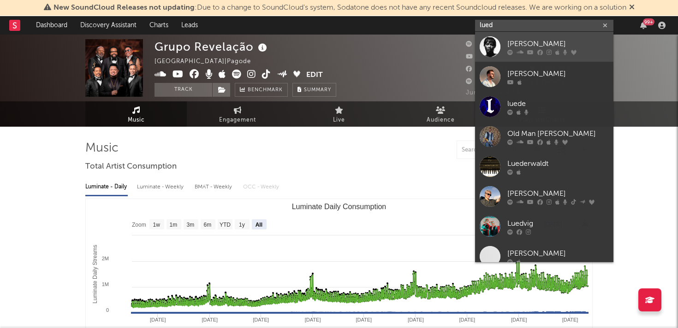
type input "lued"
click at [485, 46] on div at bounding box center [490, 46] width 21 height 21
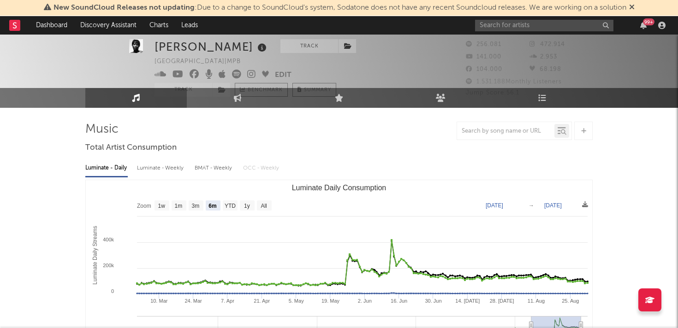
scroll to position [20, 0]
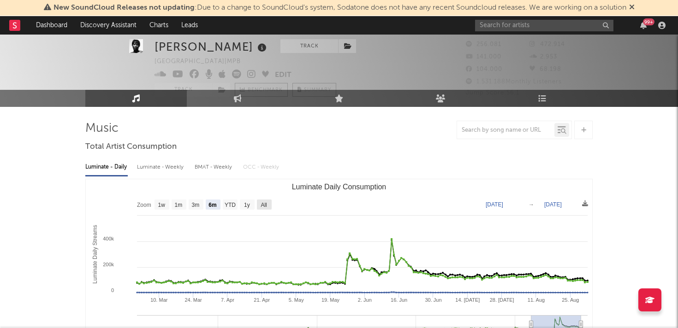
click at [263, 204] on text "All" at bounding box center [264, 205] width 6 height 6
select select "All"
type input "[DATE]"
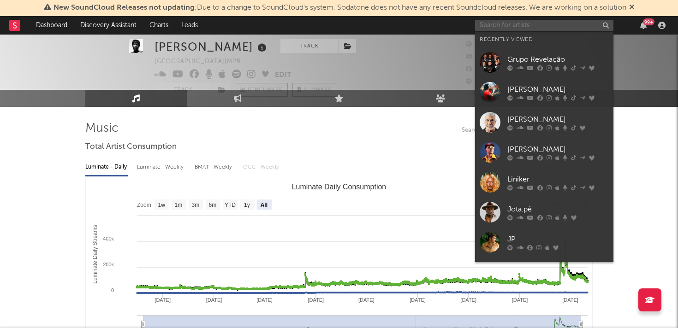
click at [586, 28] on input "text" at bounding box center [544, 26] width 138 height 12
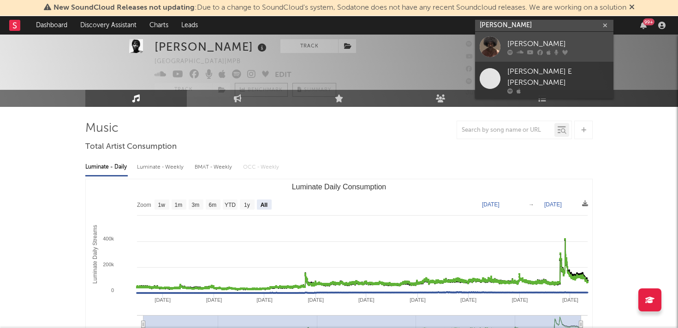
type input "seu jorge"
click at [540, 41] on div "Seu [PERSON_NAME]" at bounding box center [557, 43] width 101 height 11
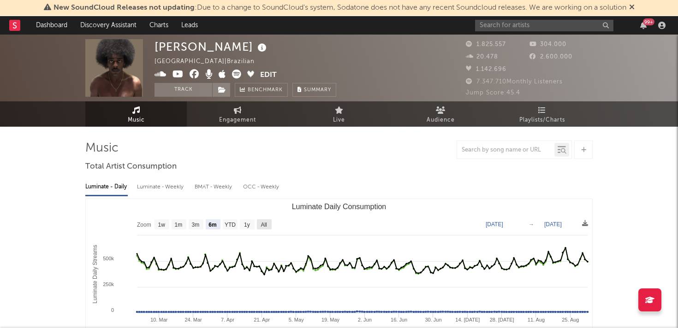
click at [265, 225] on text "All" at bounding box center [264, 225] width 6 height 6
select select "All"
type input "[DATE]"
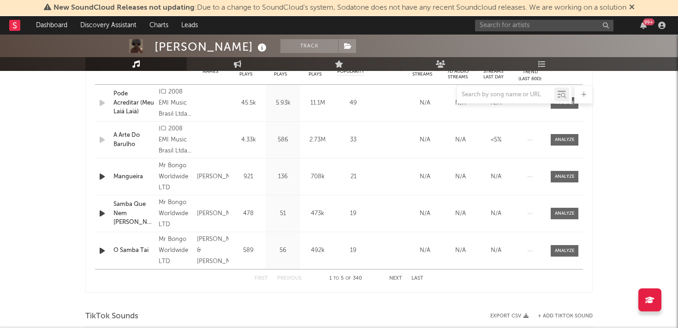
scroll to position [393, 0]
click at [397, 280] on button "Next" at bounding box center [395, 277] width 13 height 5
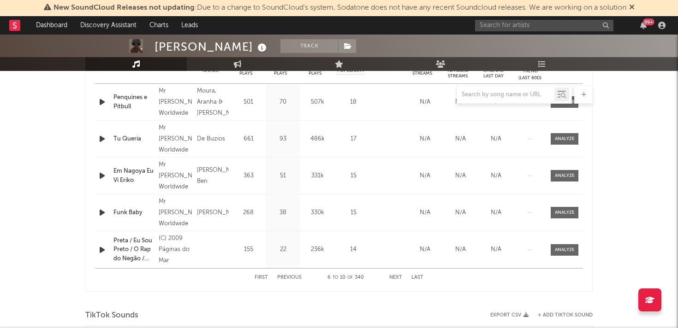
click at [397, 280] on button "Next" at bounding box center [395, 277] width 13 height 5
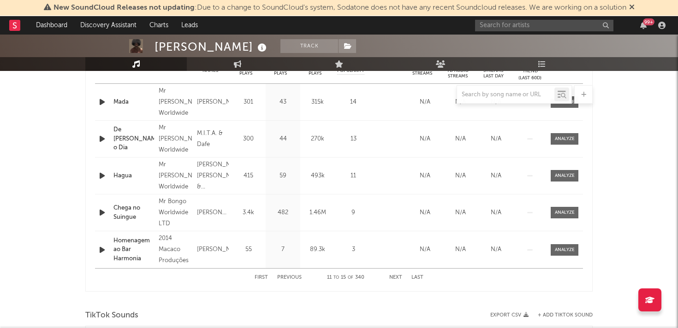
click at [397, 280] on button "Next" at bounding box center [395, 277] width 13 height 5
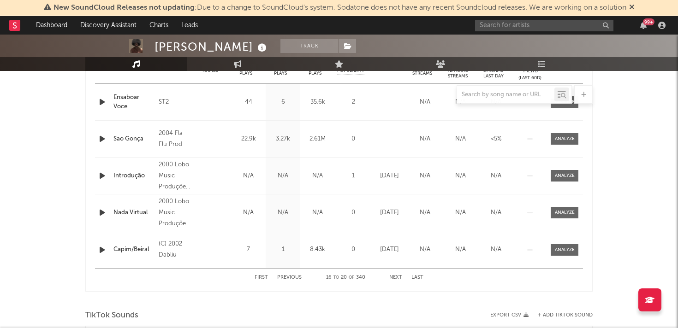
click at [397, 280] on button "Next" at bounding box center [395, 277] width 13 height 5
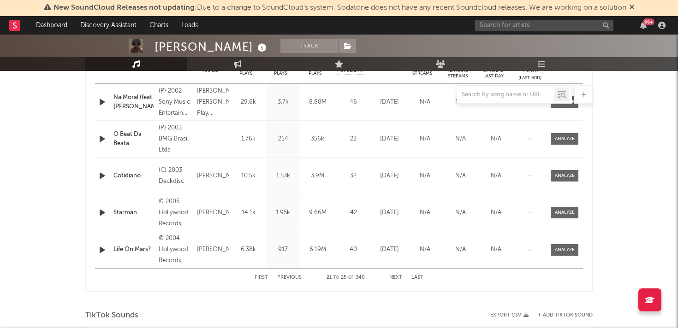
click at [397, 280] on button "Next" at bounding box center [395, 277] width 13 height 5
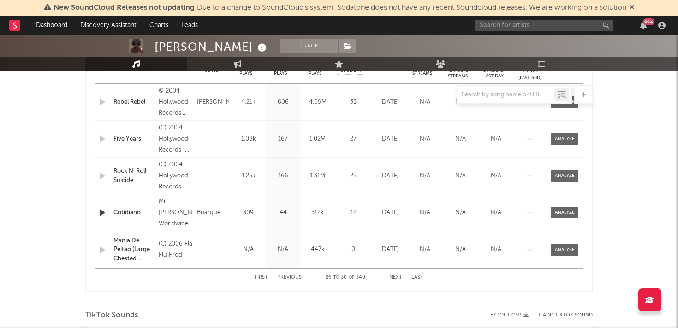
click at [397, 280] on div "First Previous 26 to 30 of 340 Next Last" at bounding box center [339, 278] width 169 height 18
click at [397, 276] on button "Next" at bounding box center [395, 277] width 13 height 5
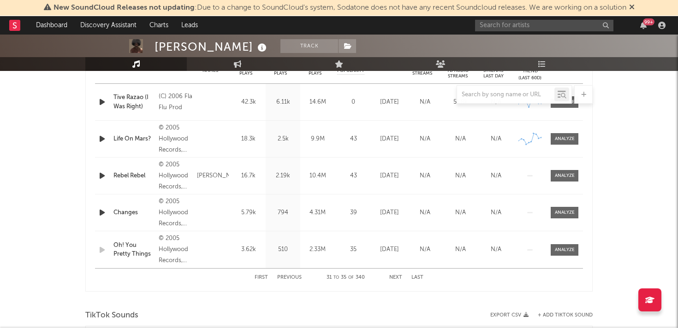
click at [397, 276] on button "Next" at bounding box center [395, 277] width 13 height 5
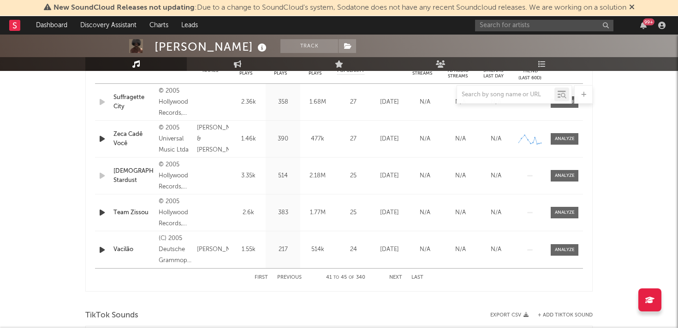
click at [397, 276] on button "Next" at bounding box center [395, 277] width 13 height 5
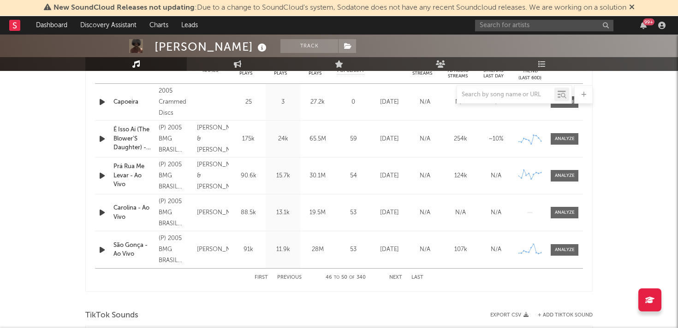
click at [265, 278] on button "First" at bounding box center [261, 277] width 13 height 5
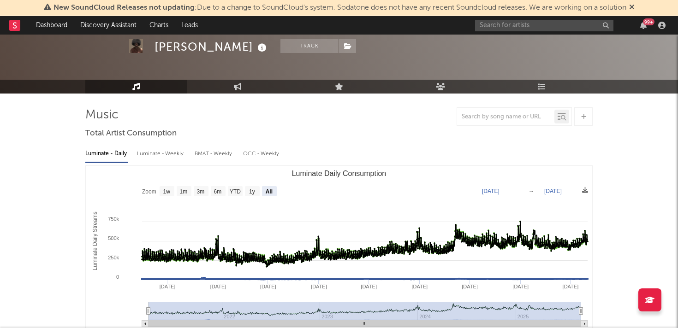
scroll to position [31, 0]
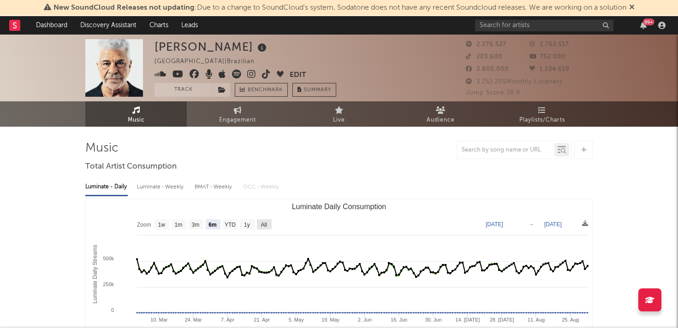
click at [262, 226] on text "All" at bounding box center [264, 225] width 6 height 6
select select "All"
type input "[DATE]"
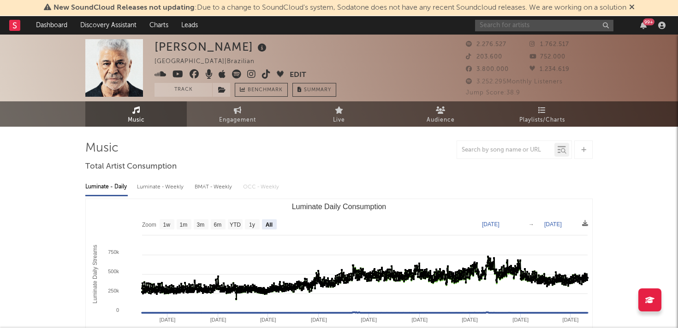
click at [502, 25] on input "text" at bounding box center [544, 26] width 138 height 12
click at [522, 23] on input "xande de pi" at bounding box center [544, 26] width 138 height 12
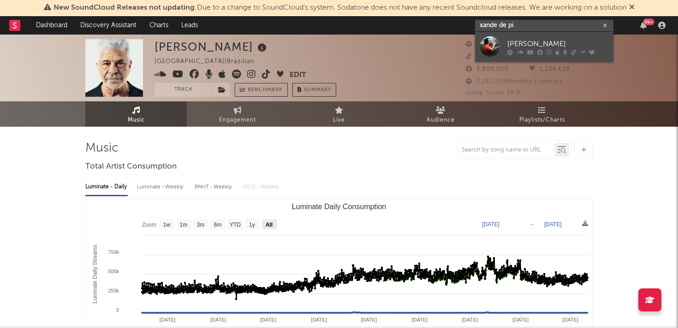
type input "xande de pi"
click at [491, 47] on div at bounding box center [490, 46] width 21 height 21
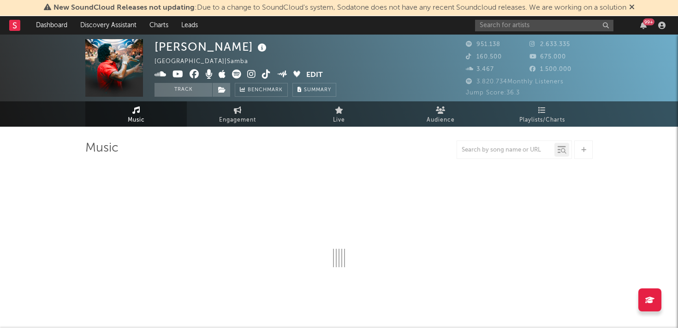
select select "6m"
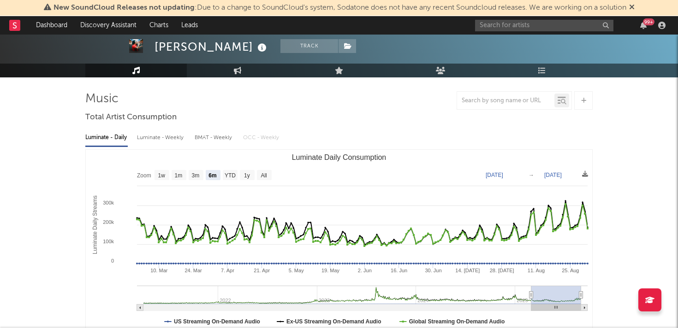
scroll to position [53, 0]
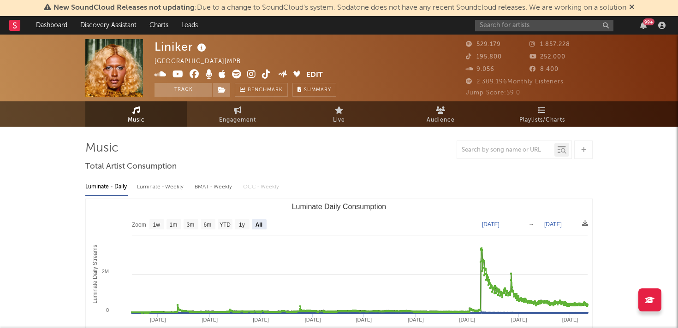
select select "All"
click at [519, 22] on input "text" at bounding box center [544, 26] width 138 height 12
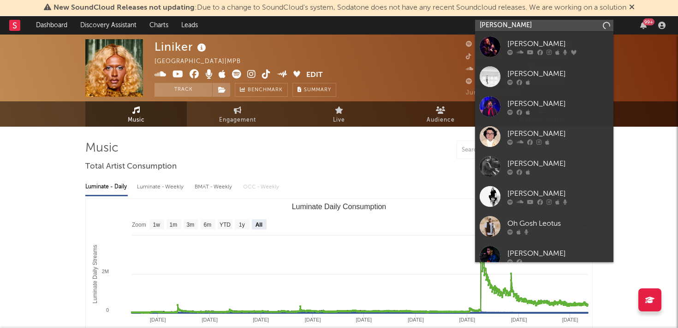
type input "[PERSON_NAME]"
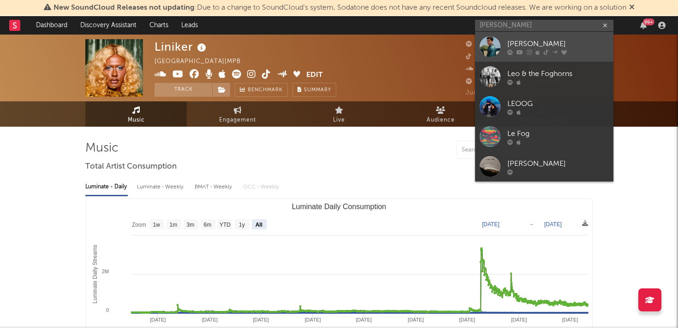
click at [489, 47] on div at bounding box center [490, 46] width 21 height 21
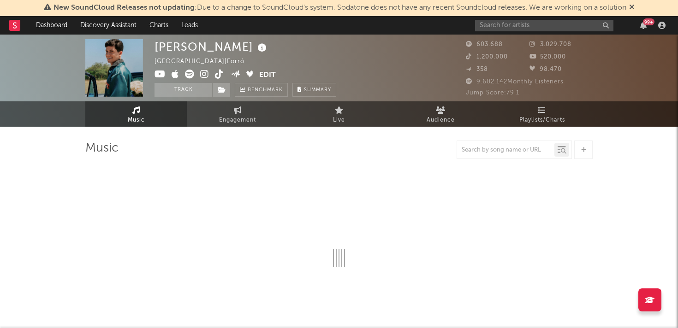
select select "6m"
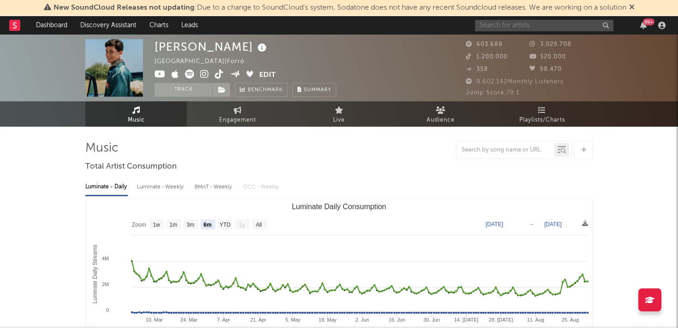
click at [511, 26] on input "text" at bounding box center [544, 26] width 138 height 12
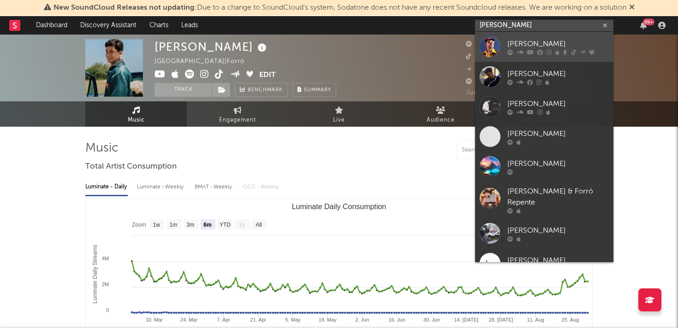
type input "[PERSON_NAME]"
click at [484, 46] on div at bounding box center [490, 46] width 21 height 21
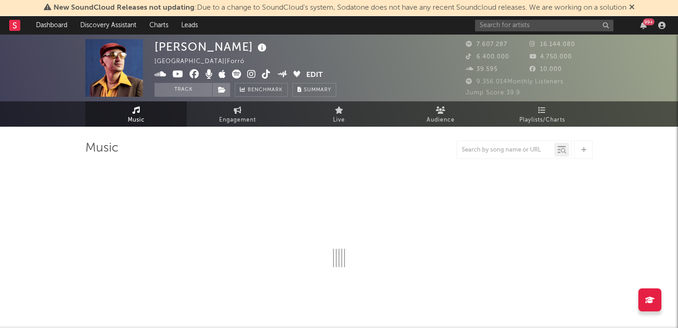
select select "6m"
